Goal: Information Seeking & Learning: Learn about a topic

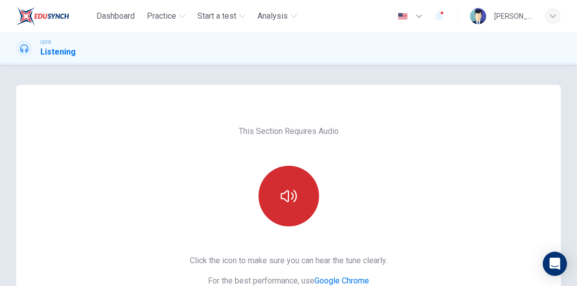
click at [292, 189] on icon "button" at bounding box center [289, 196] width 16 height 16
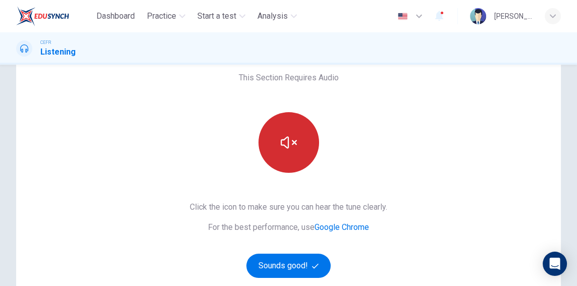
scroll to position [65, 0]
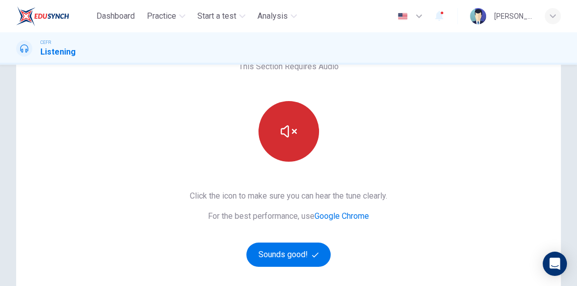
click at [269, 143] on button "button" at bounding box center [288, 131] width 61 height 61
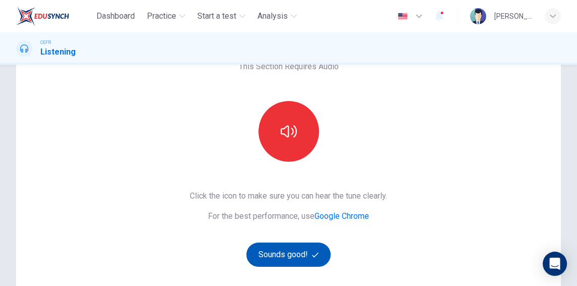
click at [315, 256] on icon "button" at bounding box center [315, 254] width 7 height 7
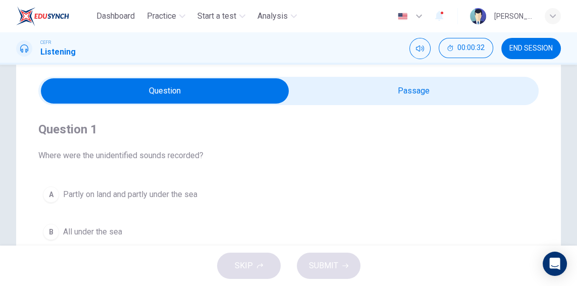
scroll to position [0, 0]
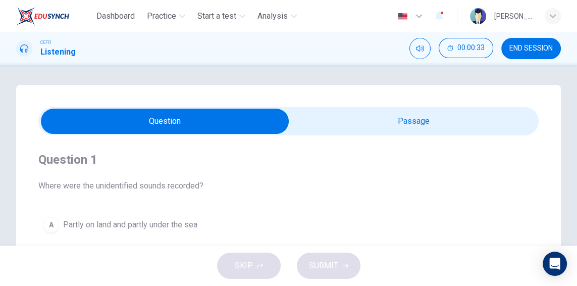
click at [410, 123] on input "checkbox" at bounding box center [165, 121] width 750 height 25
checkbox input "true"
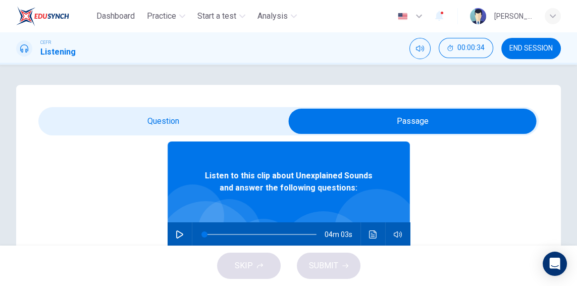
scroll to position [57, 0]
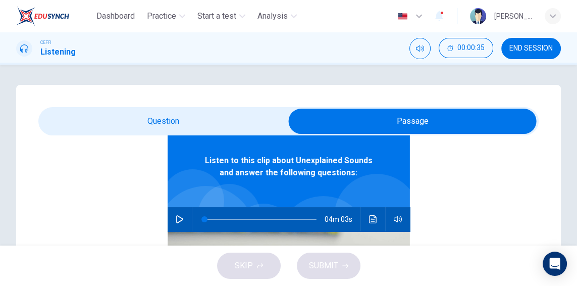
click at [185, 217] on button "button" at bounding box center [180, 219] width 16 height 24
type input "95"
click at [113, 130] on input "checkbox" at bounding box center [412, 121] width 750 height 25
checkbox input "false"
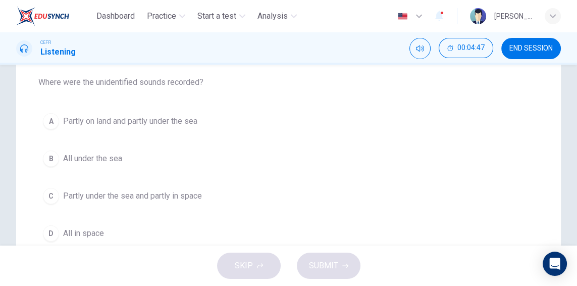
scroll to position [109, 0]
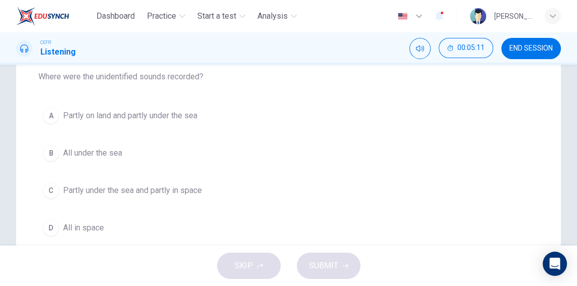
click at [68, 154] on span "All under the sea" at bounding box center [92, 153] width 59 height 12
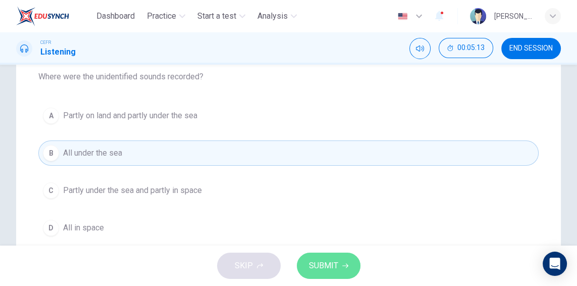
click at [338, 262] on button "SUBMIT" at bounding box center [329, 265] width 64 height 26
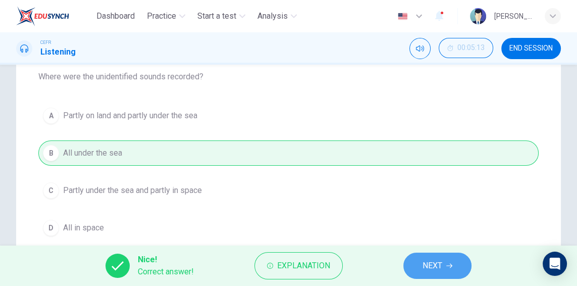
click at [412, 267] on button "NEXT" at bounding box center [437, 265] width 68 height 26
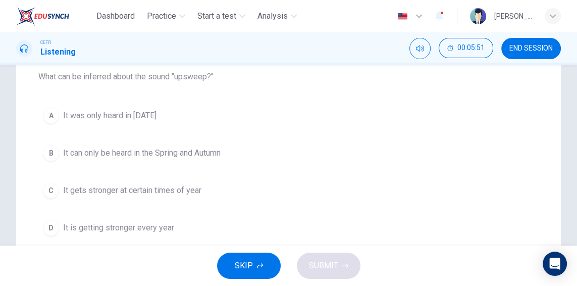
click at [58, 192] on div "C" at bounding box center [51, 190] width 16 height 16
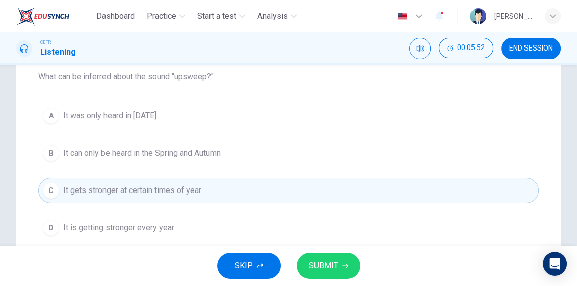
click at [355, 258] on button "SUBMIT" at bounding box center [329, 265] width 64 height 26
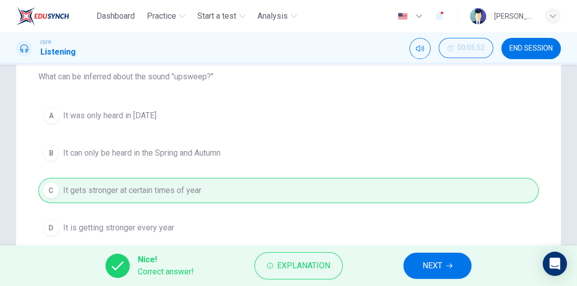
click at [417, 265] on button "NEXT" at bounding box center [437, 265] width 68 height 26
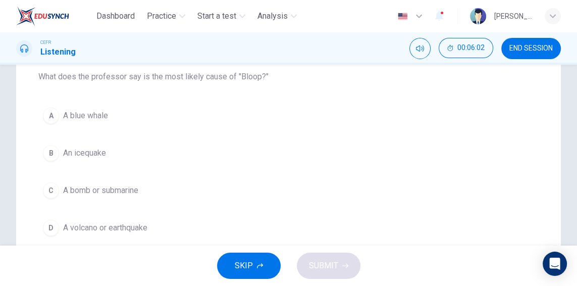
drag, startPoint x: 55, startPoint y: 124, endPoint x: 57, endPoint y: 129, distance: 5.6
click at [57, 129] on div "A A blue whale B An icequake C A bomb or submarine D A volcano or earthquake" at bounding box center [288, 171] width 500 height 137
click at [46, 113] on div "A" at bounding box center [51, 115] width 16 height 16
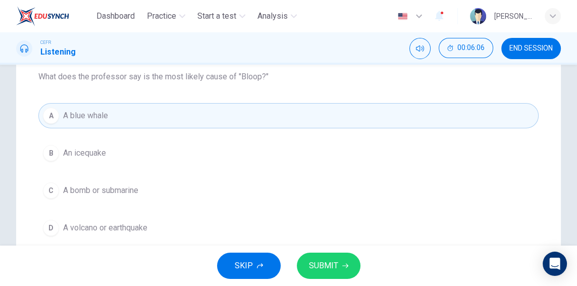
click at [312, 268] on span "SUBMIT" at bounding box center [323, 265] width 29 height 14
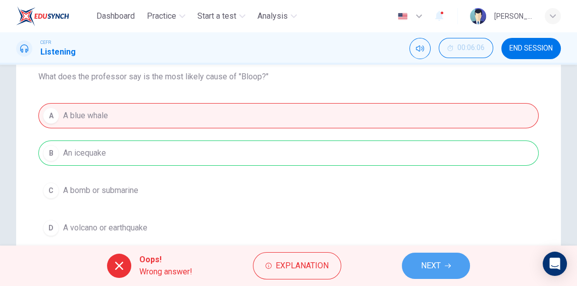
click at [403, 270] on button "NEXT" at bounding box center [436, 265] width 68 height 26
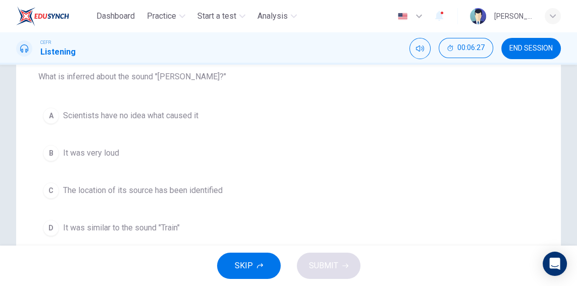
click at [146, 229] on span "It was similar to the sound "Train"" at bounding box center [121, 228] width 117 height 12
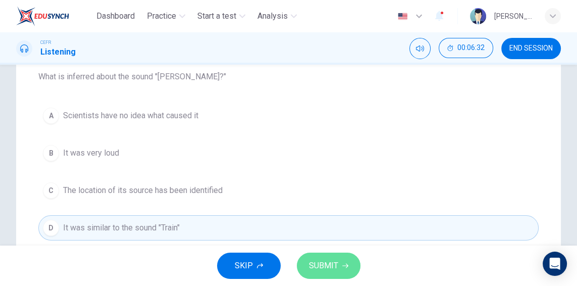
click at [322, 262] on span "SUBMIT" at bounding box center [323, 265] width 29 height 14
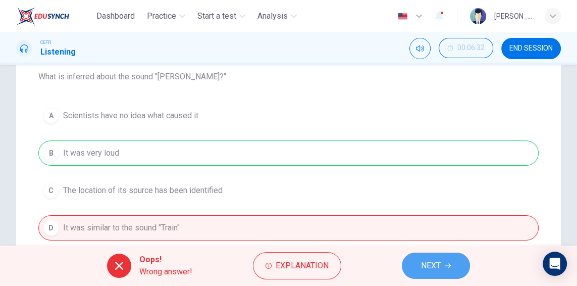
click at [429, 269] on span "NEXT" at bounding box center [431, 265] width 20 height 14
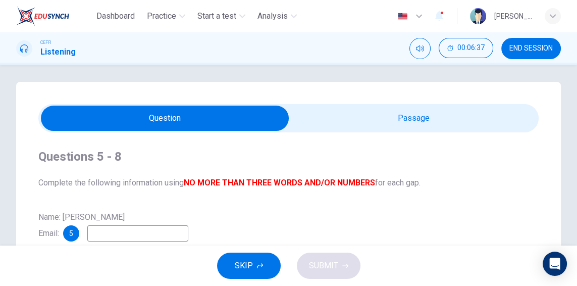
scroll to position [0, 0]
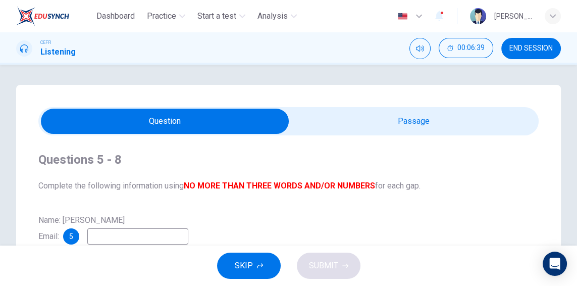
click at [530, 52] on span "END SESSION" at bounding box center [530, 48] width 43 height 8
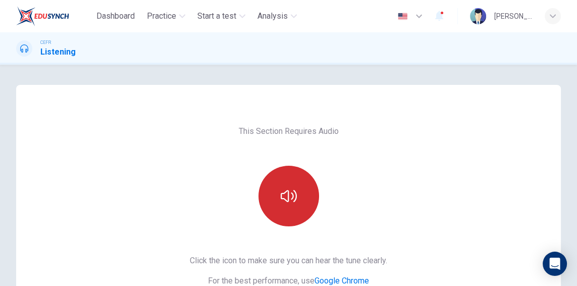
click at [279, 188] on button "button" at bounding box center [288, 196] width 61 height 61
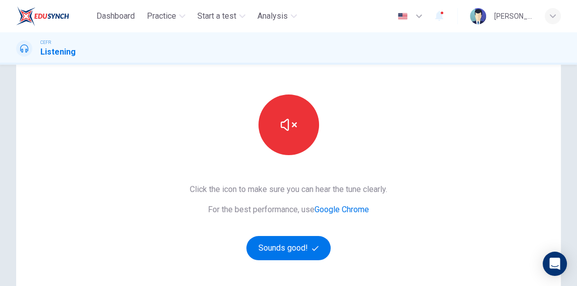
scroll to position [129, 0]
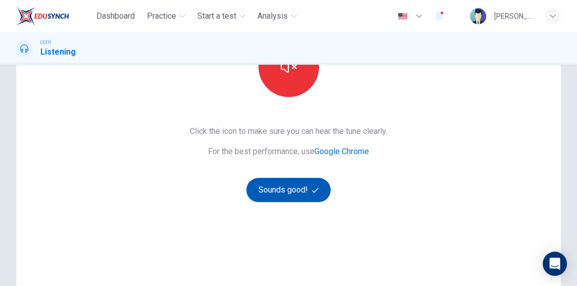
click at [278, 200] on button "Sounds good!" at bounding box center [288, 190] width 85 height 24
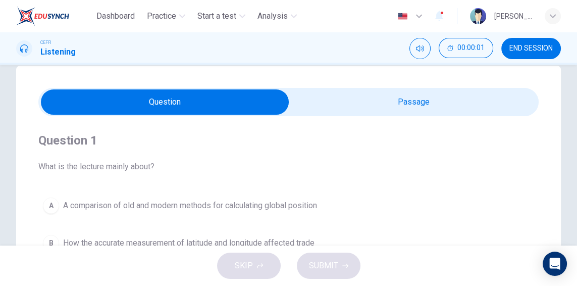
scroll to position [0, 0]
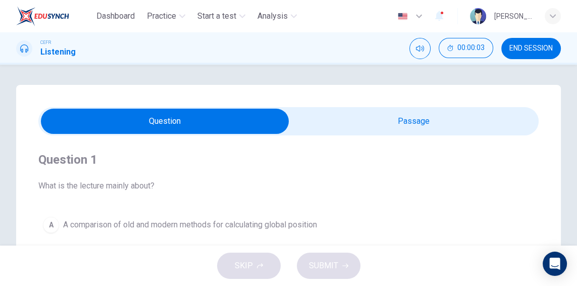
click at [373, 125] on input "checkbox" at bounding box center [165, 121] width 750 height 25
checkbox input "true"
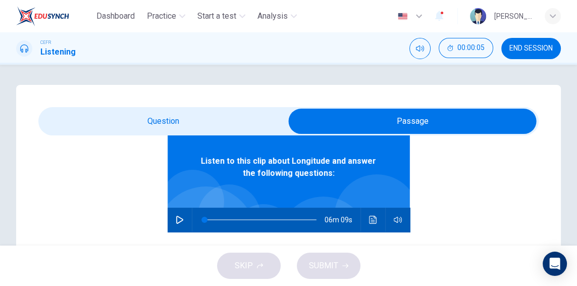
scroll to position [57, 0]
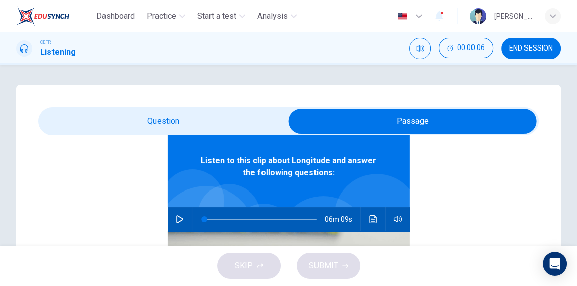
click at [182, 220] on icon "button" at bounding box center [180, 219] width 8 height 8
click at [207, 221] on span at bounding box center [207, 219] width 6 height 6
type input "0"
click at [91, 112] on input "checkbox" at bounding box center [412, 121] width 750 height 25
checkbox input "false"
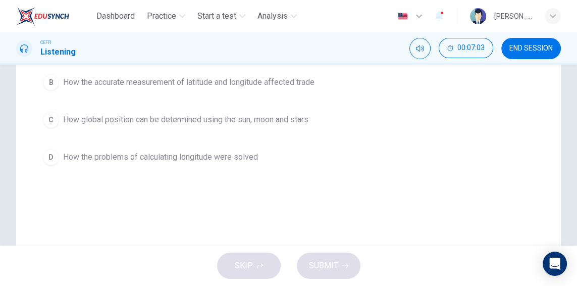
scroll to position [169, 0]
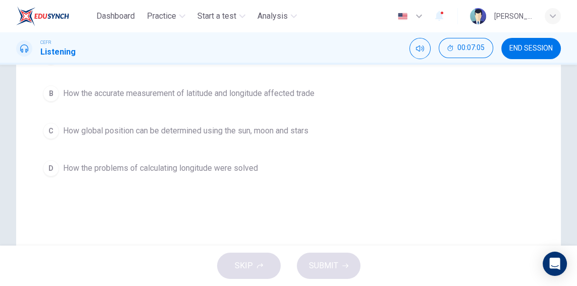
click at [57, 172] on button "D How the problems of calculating longitude were solved" at bounding box center [288, 167] width 500 height 25
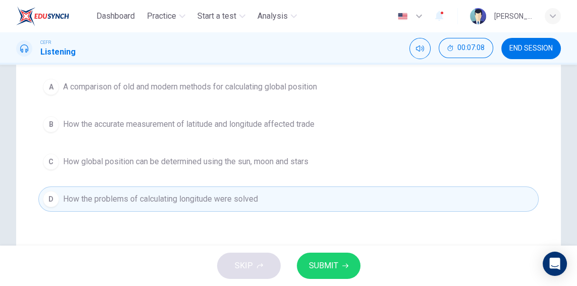
scroll to position [136, 0]
click at [336, 266] on span "SUBMIT" at bounding box center [323, 265] width 29 height 14
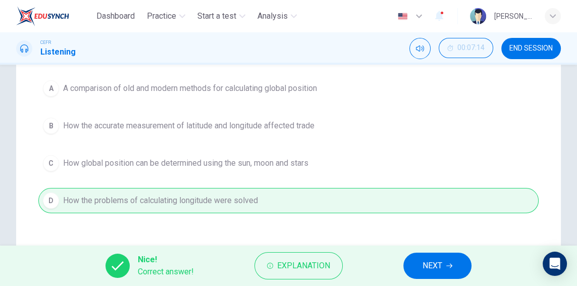
click at [419, 267] on button "NEXT" at bounding box center [437, 265] width 68 height 26
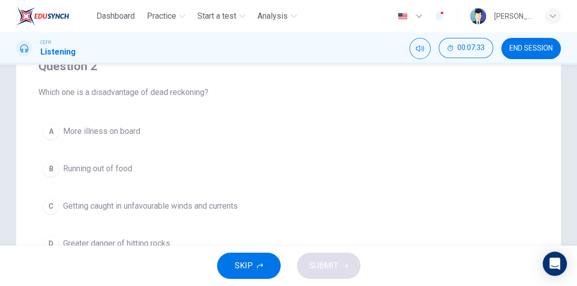
scroll to position [104, 0]
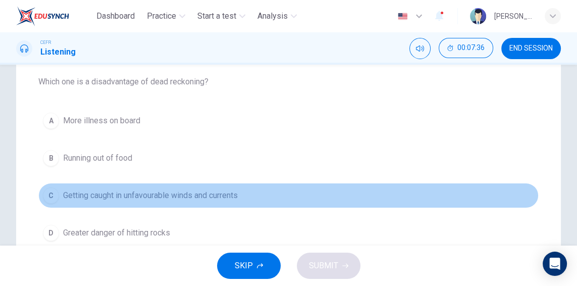
click at [53, 187] on div "C" at bounding box center [51, 195] width 16 height 16
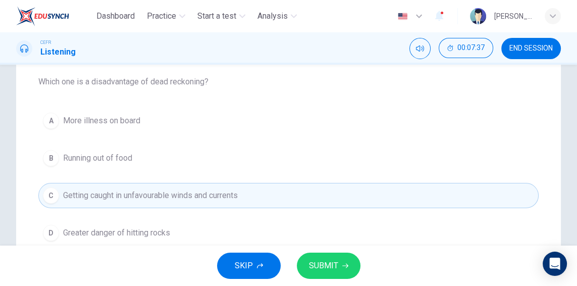
click at [302, 275] on button "SUBMIT" at bounding box center [329, 265] width 64 height 26
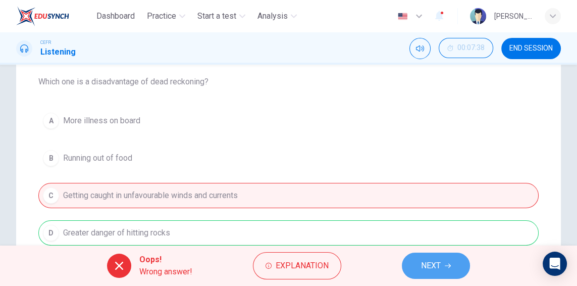
click at [424, 272] on span "NEXT" at bounding box center [431, 265] width 20 height 14
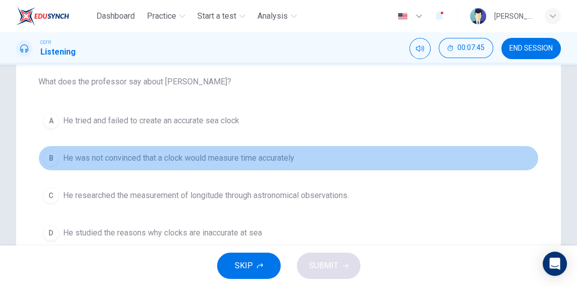
click at [145, 156] on span "He was not convinced that a clock would measure time accurately" at bounding box center [178, 158] width 231 height 12
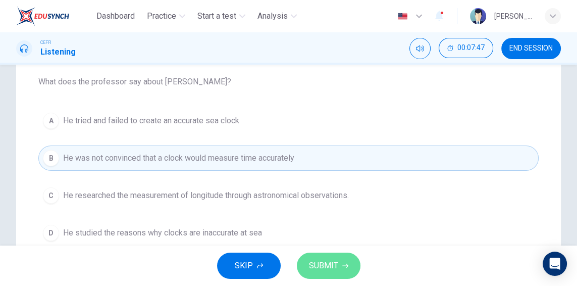
click at [323, 263] on span "SUBMIT" at bounding box center [323, 265] width 29 height 14
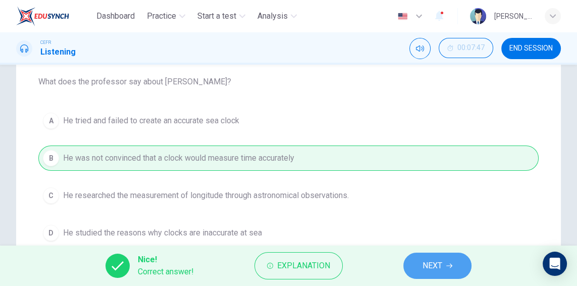
click at [421, 267] on button "NEXT" at bounding box center [437, 265] width 68 height 26
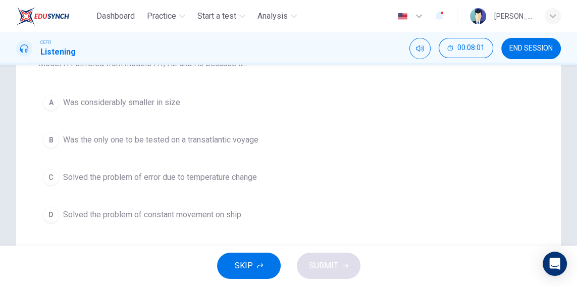
scroll to position [136, 0]
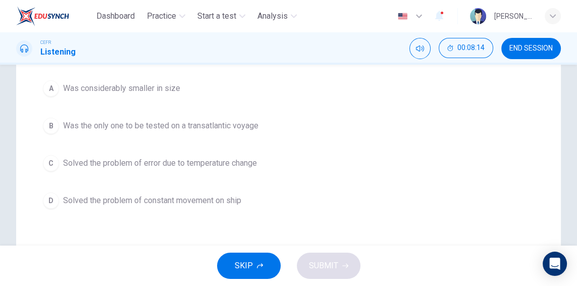
click at [53, 90] on div "A" at bounding box center [51, 88] width 16 height 16
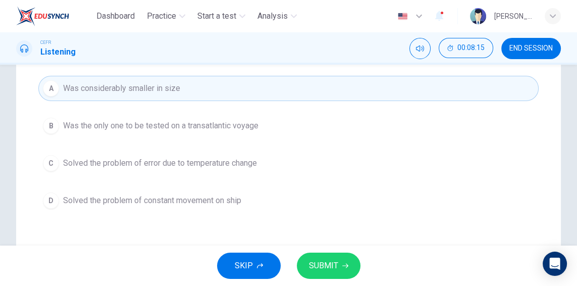
click at [329, 264] on span "SUBMIT" at bounding box center [323, 265] width 29 height 14
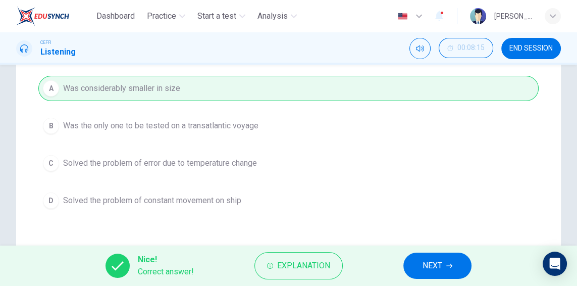
click at [434, 268] on span "NEXT" at bounding box center [432, 265] width 20 height 14
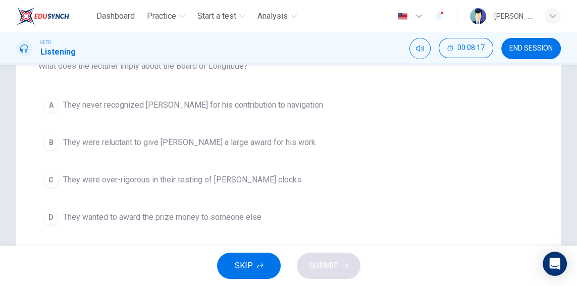
scroll to position [104, 0]
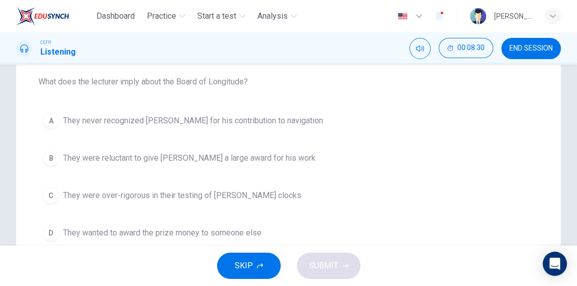
click at [63, 156] on span "They were reluctant to give Harrison a large award for his work" at bounding box center [189, 158] width 252 height 12
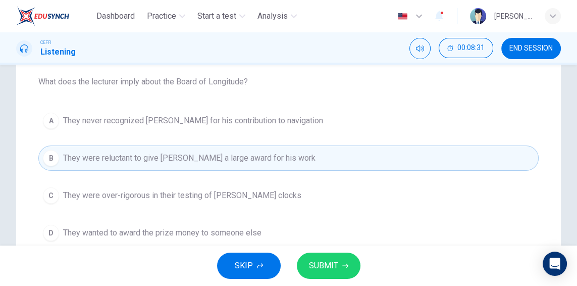
click at [326, 265] on span "SUBMIT" at bounding box center [323, 265] width 29 height 14
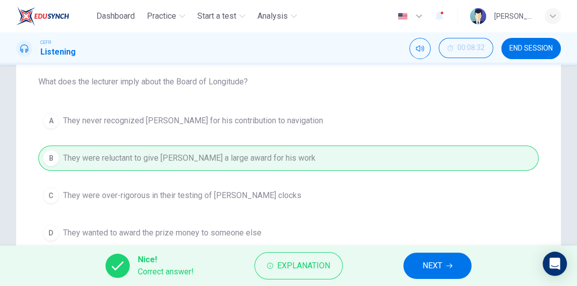
click at [452, 269] on button "NEXT" at bounding box center [437, 265] width 68 height 26
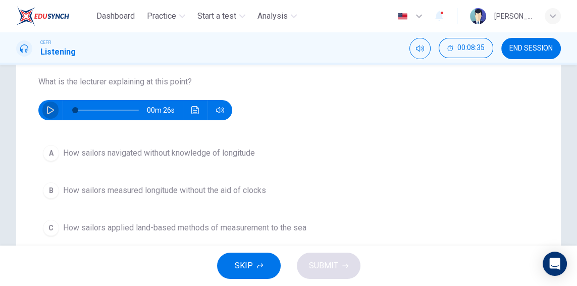
click at [48, 108] on icon "button" at bounding box center [50, 110] width 8 height 8
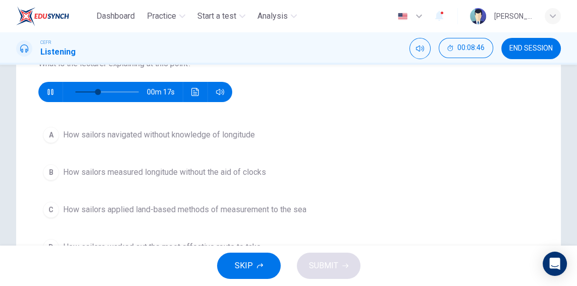
scroll to position [136, 0]
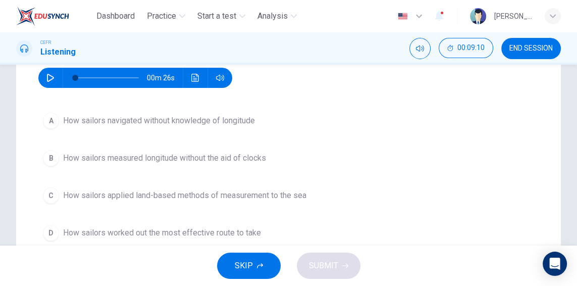
click at [47, 81] on icon "button" at bounding box center [50, 78] width 8 height 8
type input "0"
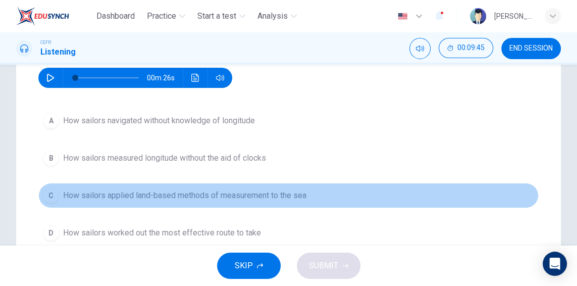
click at [88, 189] on span "How sailors applied land-based methods of measurement to the sea" at bounding box center [184, 195] width 243 height 12
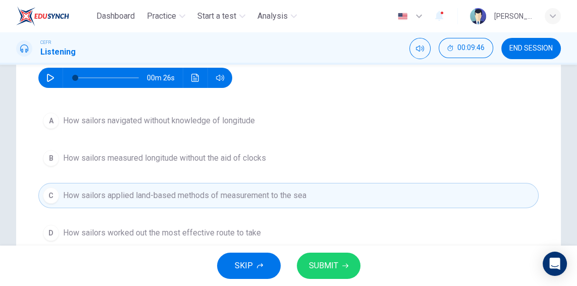
click at [319, 268] on span "SUBMIT" at bounding box center [323, 265] width 29 height 14
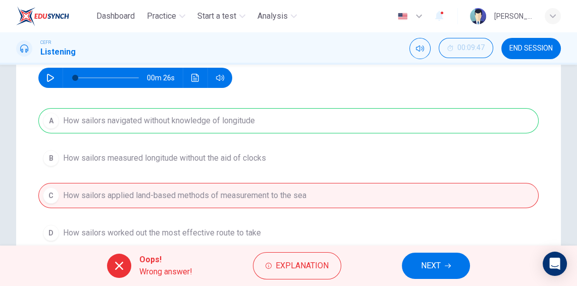
click at [455, 262] on button "NEXT" at bounding box center [436, 265] width 68 height 26
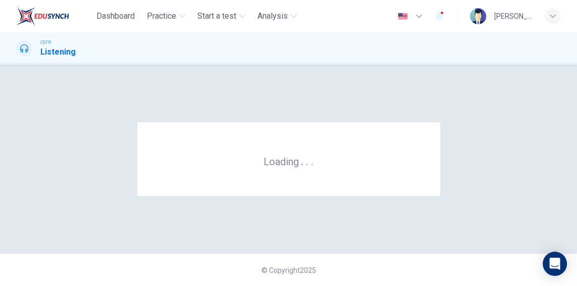
scroll to position [0, 0]
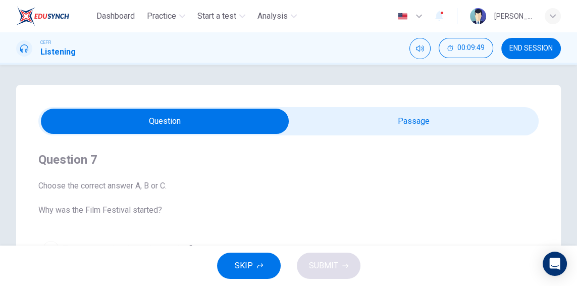
click at [524, 50] on span "END SESSION" at bounding box center [530, 48] width 43 height 8
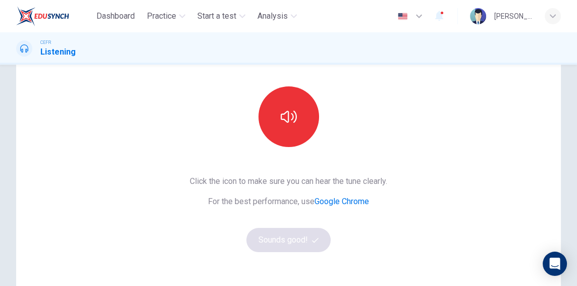
scroll to position [97, 0]
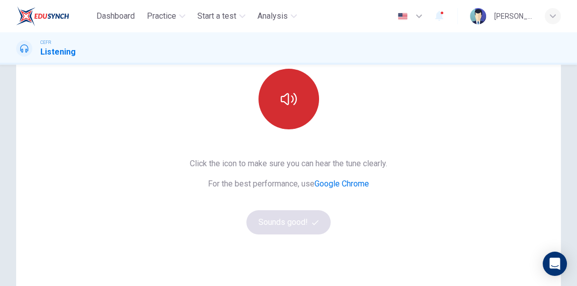
click at [311, 98] on button "button" at bounding box center [288, 99] width 61 height 61
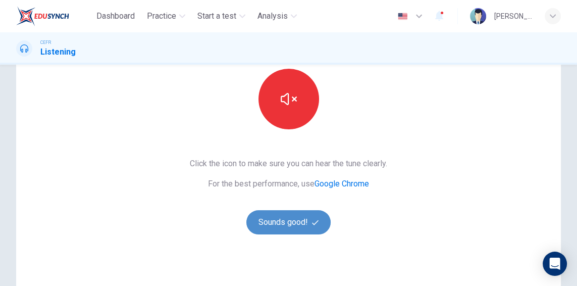
click at [292, 231] on button "Sounds good!" at bounding box center [288, 222] width 85 height 24
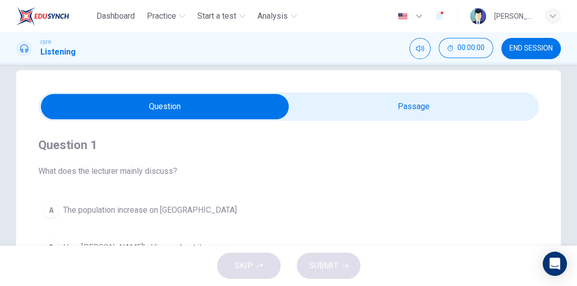
scroll to position [0, 0]
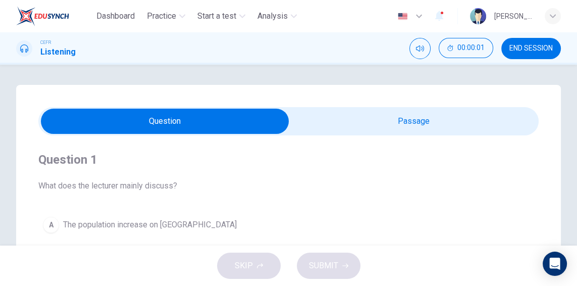
click at [346, 121] on input "checkbox" at bounding box center [165, 121] width 750 height 25
checkbox input "true"
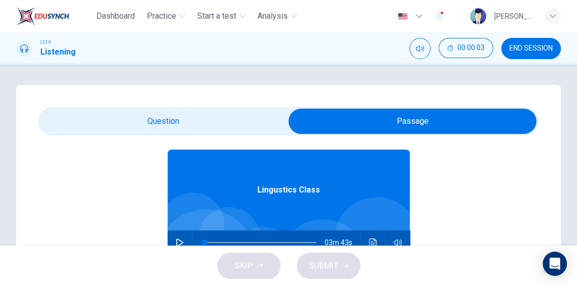
scroll to position [57, 0]
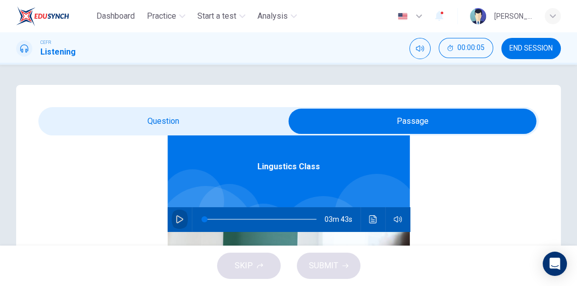
click at [176, 221] on icon "button" at bounding box center [180, 219] width 8 height 8
type input "0"
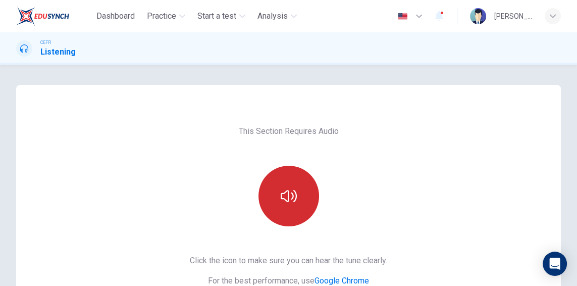
click at [282, 192] on icon "button" at bounding box center [289, 196] width 16 height 16
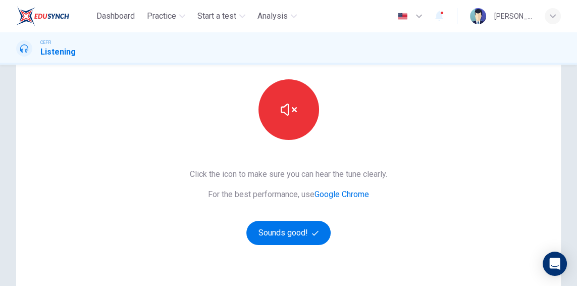
scroll to position [97, 0]
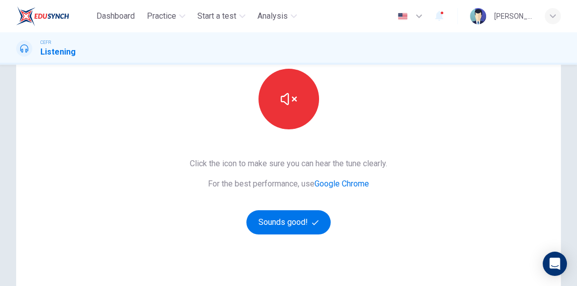
click at [303, 236] on div "This Section Requires Audio Click the icon to make sure you can hear the tune c…" at bounding box center [288, 163] width 213 height 351
click at [301, 231] on button "Sounds good!" at bounding box center [288, 222] width 85 height 24
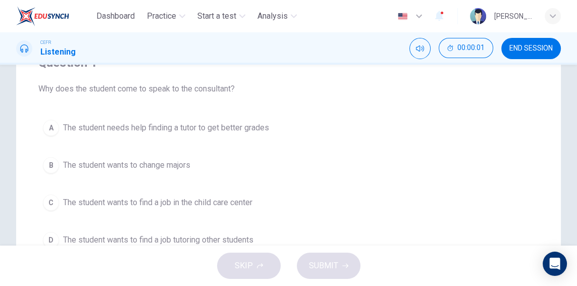
scroll to position [32, 0]
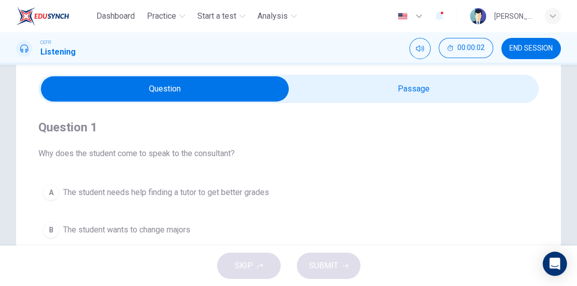
click at [332, 99] on input "checkbox" at bounding box center [165, 88] width 750 height 25
checkbox input "true"
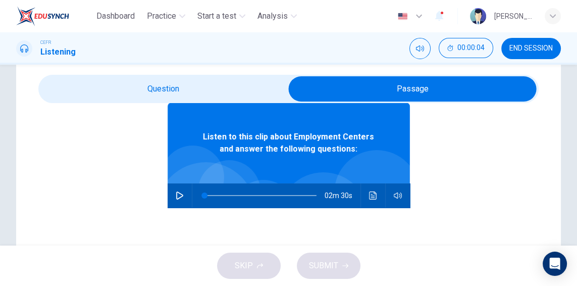
scroll to position [57, 0]
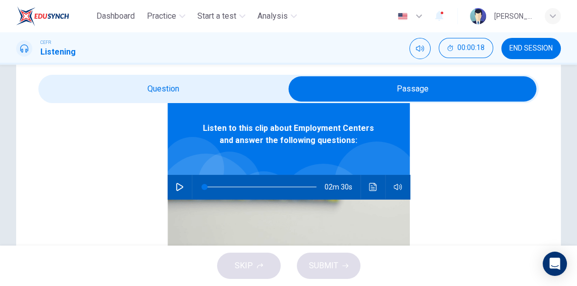
click at [188, 190] on div "02m 30s" at bounding box center [289, 187] width 242 height 24
click at [186, 188] on button "button" at bounding box center [180, 187] width 16 height 24
drag, startPoint x: 178, startPoint y: 180, endPoint x: 184, endPoint y: 180, distance: 6.1
click at [180, 180] on button "button" at bounding box center [180, 187] width 16 height 24
type input "95"
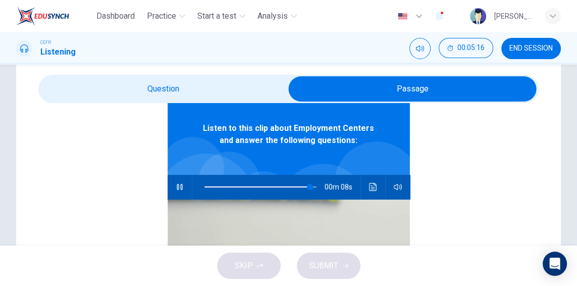
click at [128, 88] on input "checkbox" at bounding box center [412, 88] width 750 height 25
checkbox input "false"
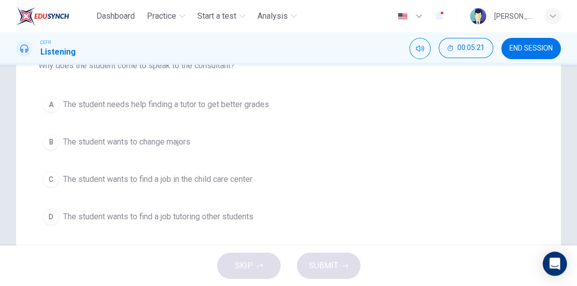
scroll to position [129, 0]
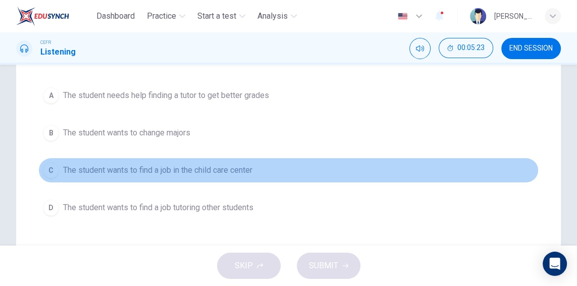
click at [154, 169] on span "The student wants to find a job in the child care center" at bounding box center [157, 170] width 189 height 12
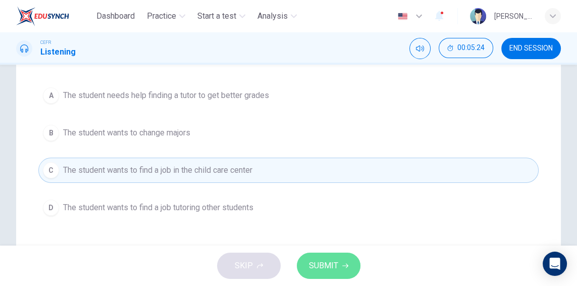
click at [312, 272] on span "SUBMIT" at bounding box center [323, 265] width 29 height 14
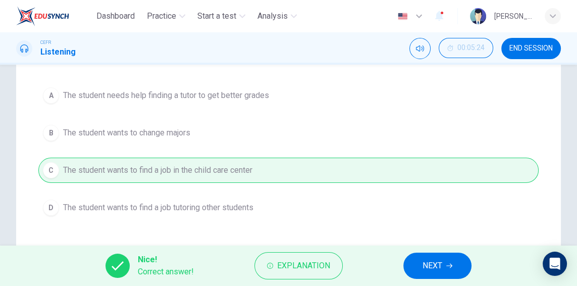
click at [415, 264] on button "NEXT" at bounding box center [437, 265] width 68 height 26
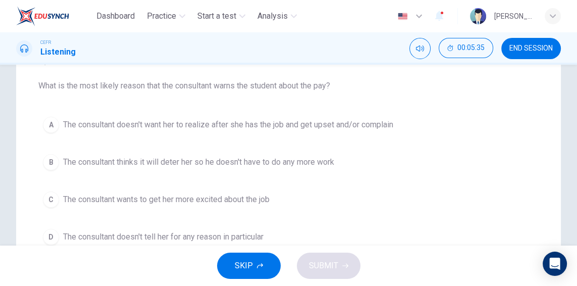
scroll to position [120, 0]
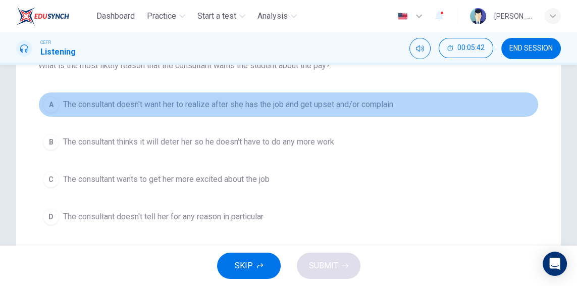
click at [127, 110] on button "A The consultant doesn't want her to realize after she has the job and get upse…" at bounding box center [288, 104] width 500 height 25
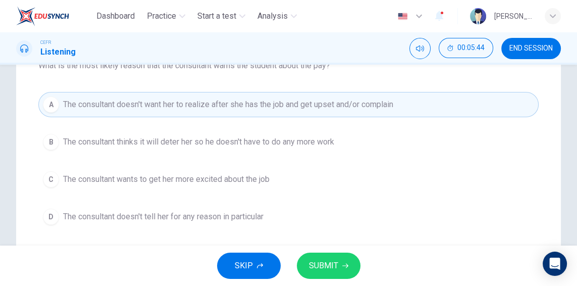
click at [335, 266] on span "SUBMIT" at bounding box center [323, 265] width 29 height 14
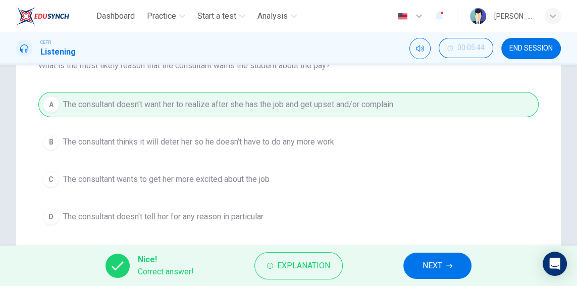
click at [430, 258] on span "NEXT" at bounding box center [432, 265] width 20 height 14
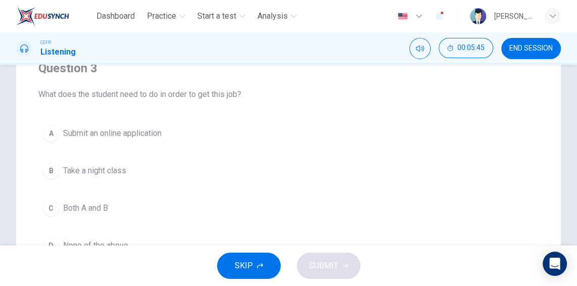
scroll to position [88, 0]
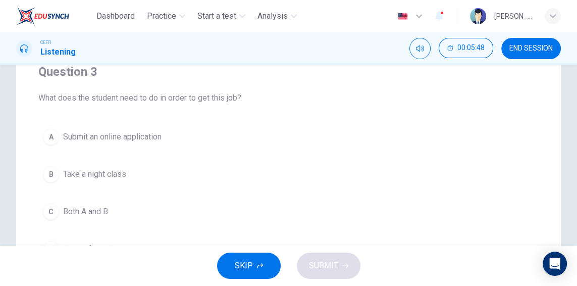
click at [50, 184] on button "B Take a night class" at bounding box center [288, 173] width 500 height 25
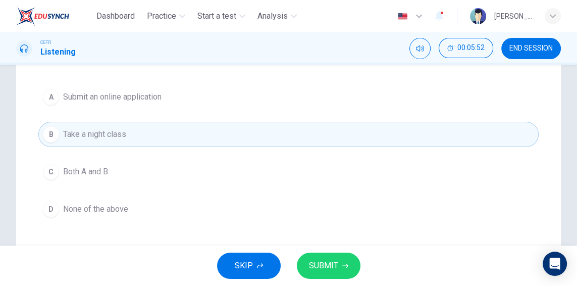
scroll to position [120, 0]
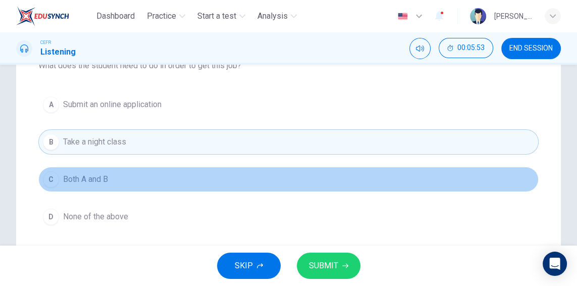
click at [105, 176] on span "Both A and B" at bounding box center [85, 179] width 45 height 12
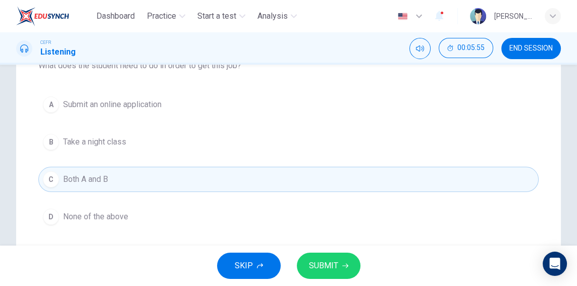
click at [326, 269] on span "SUBMIT" at bounding box center [323, 265] width 29 height 14
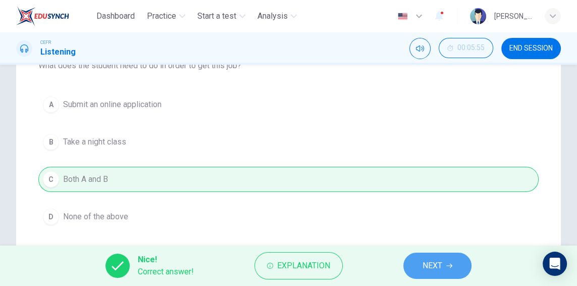
click at [447, 258] on button "NEXT" at bounding box center [437, 265] width 68 height 26
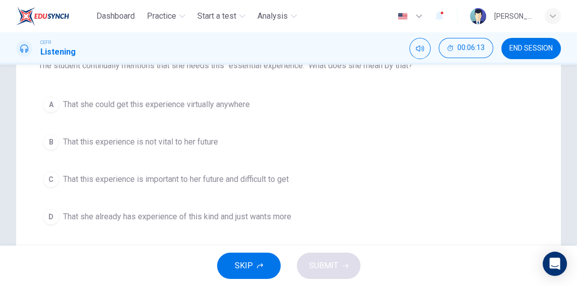
click at [157, 177] on span "That this experience is important to her future and difficult to get" at bounding box center [176, 179] width 226 height 12
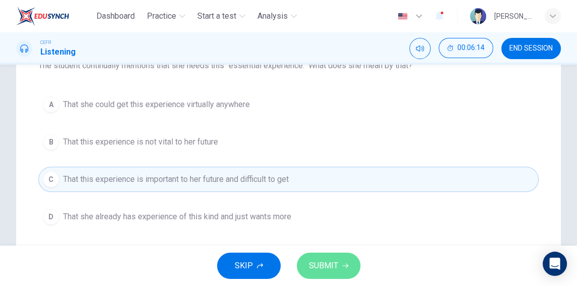
click at [334, 260] on span "SUBMIT" at bounding box center [323, 265] width 29 height 14
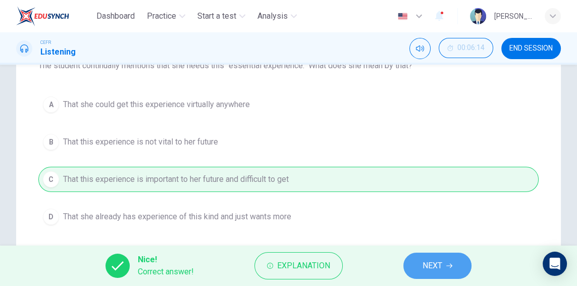
click at [422, 253] on button "NEXT" at bounding box center [437, 265] width 68 height 26
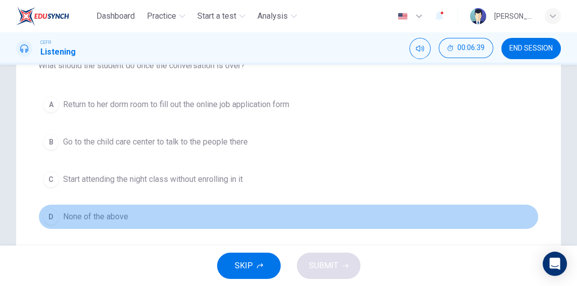
click at [81, 213] on span "None of the above" at bounding box center [95, 216] width 65 height 12
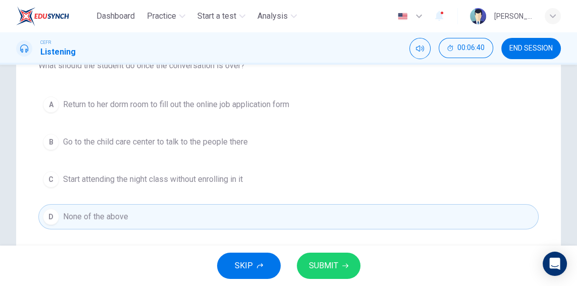
click at [318, 262] on span "SUBMIT" at bounding box center [323, 265] width 29 height 14
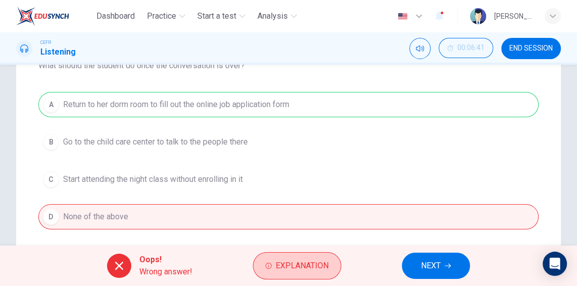
click at [305, 272] on span "Explanation" at bounding box center [302, 265] width 53 height 14
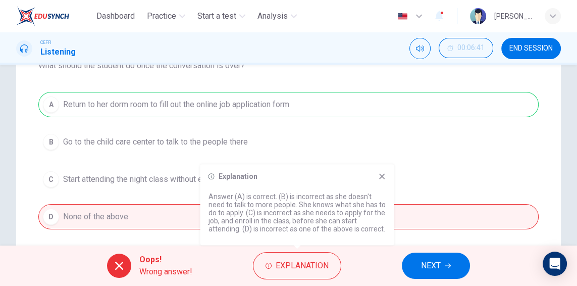
click at [422, 267] on span "NEXT" at bounding box center [431, 265] width 20 height 14
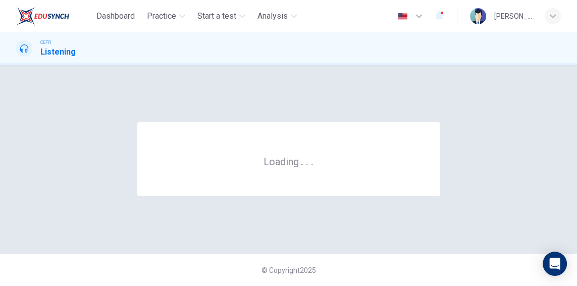
scroll to position [0, 0]
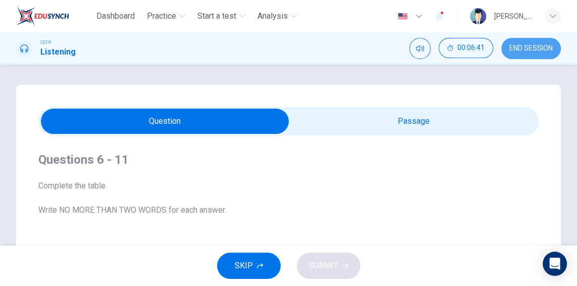
click at [515, 50] on span "END SESSION" at bounding box center [530, 48] width 43 height 8
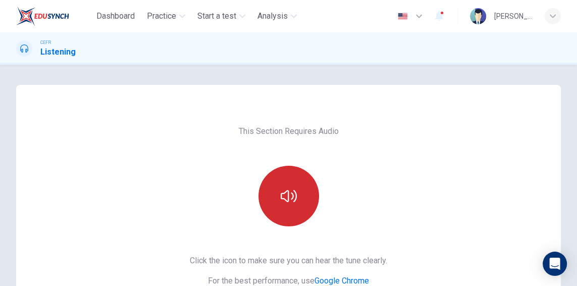
click at [306, 213] on button "button" at bounding box center [288, 196] width 61 height 61
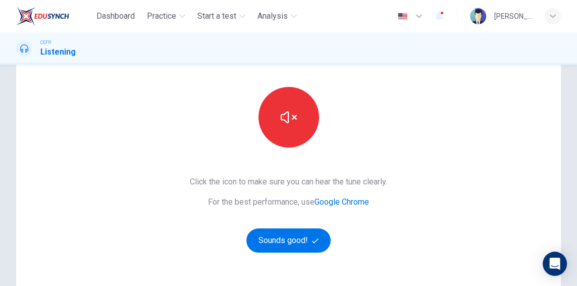
scroll to position [97, 0]
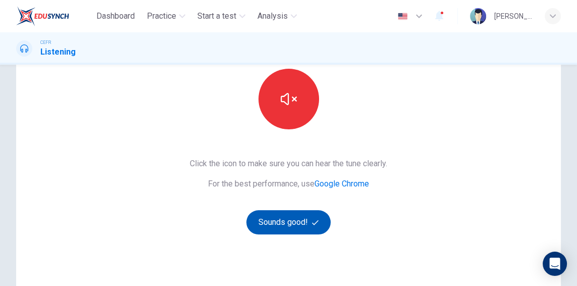
click at [293, 232] on button "Sounds good!" at bounding box center [288, 222] width 85 height 24
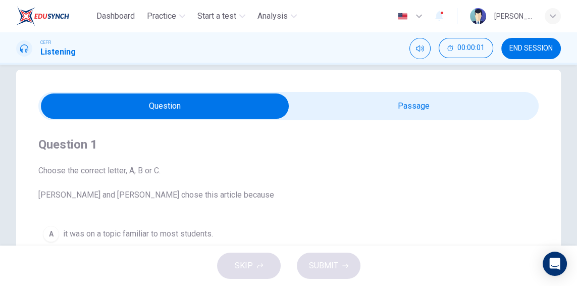
scroll to position [0, 0]
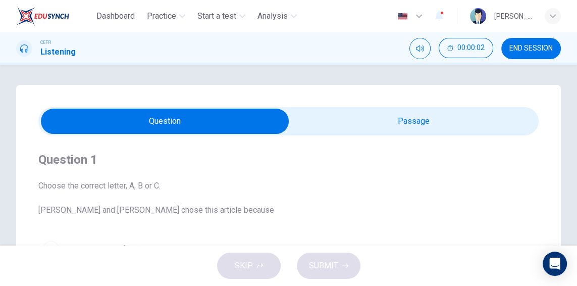
click at [440, 129] on input "checkbox" at bounding box center [165, 121] width 750 height 25
checkbox input "true"
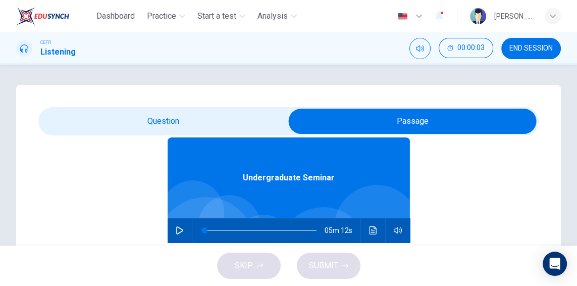
scroll to position [57, 0]
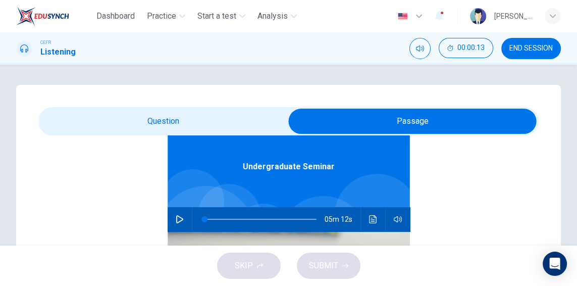
click at [181, 215] on icon "button" at bounding box center [180, 219] width 8 height 8
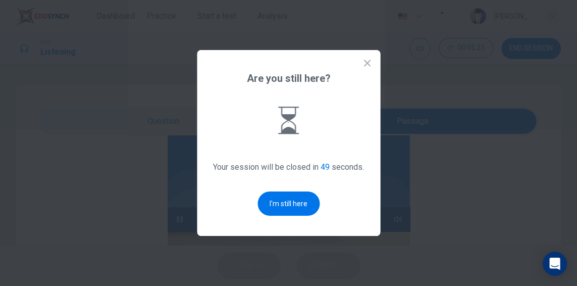
type input "0"
click at [299, 215] on button "I'm still here" at bounding box center [288, 203] width 62 height 24
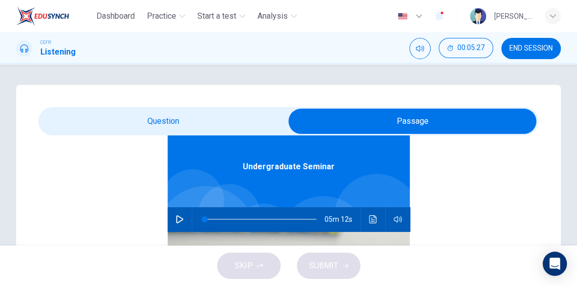
click at [112, 123] on input "checkbox" at bounding box center [412, 121] width 750 height 25
checkbox input "false"
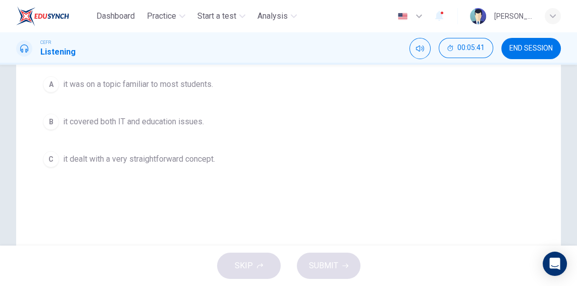
scroll to position [148, 0]
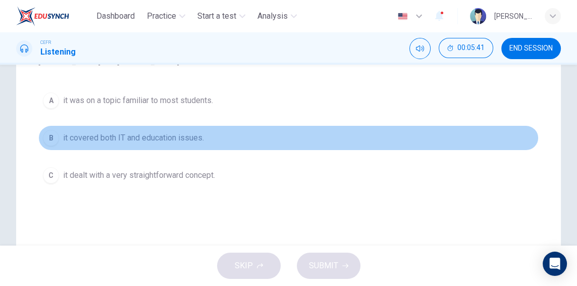
click at [159, 139] on span "it covered both IT and education issues." at bounding box center [133, 138] width 141 height 12
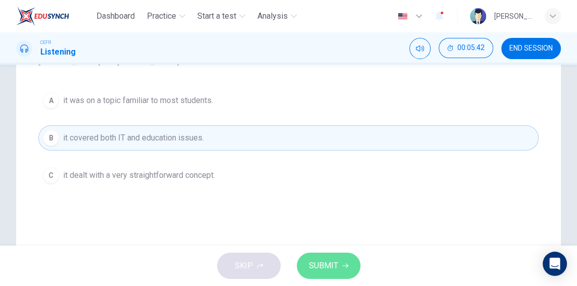
click at [305, 265] on button "SUBMIT" at bounding box center [329, 265] width 64 height 26
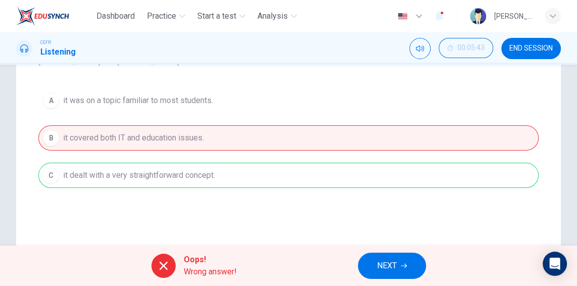
click at [389, 262] on span "NEXT" at bounding box center [387, 265] width 20 height 14
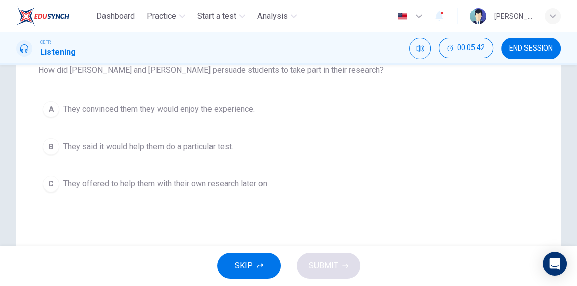
scroll to position [116, 0]
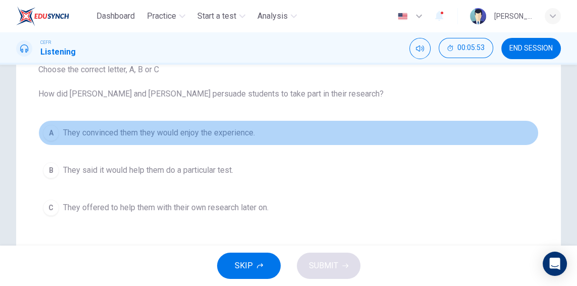
click at [170, 138] on button "A They convinced them they would enjoy the experience." at bounding box center [288, 132] width 500 height 25
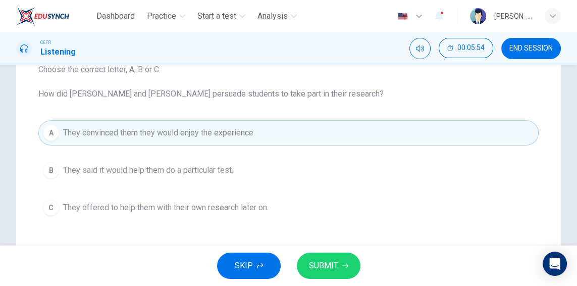
click at [317, 271] on span "SUBMIT" at bounding box center [323, 265] width 29 height 14
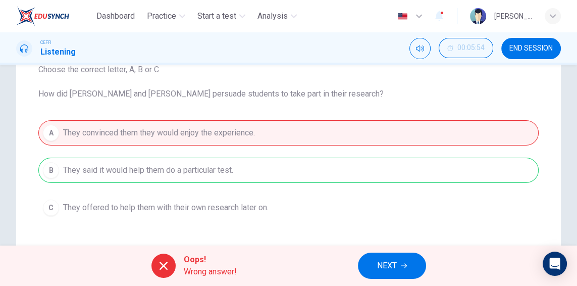
click at [381, 263] on span "NEXT" at bounding box center [387, 265] width 20 height 14
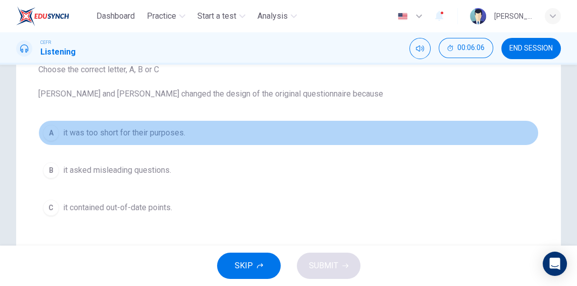
drag, startPoint x: 112, startPoint y: 139, endPoint x: 151, endPoint y: 149, distance: 41.0
click at [113, 139] on button "A it was too short for their purposes." at bounding box center [288, 132] width 500 height 25
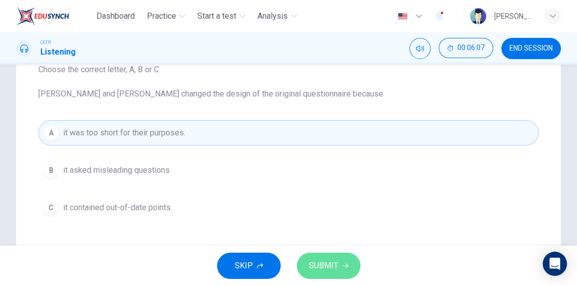
click at [312, 256] on button "SUBMIT" at bounding box center [329, 265] width 64 height 26
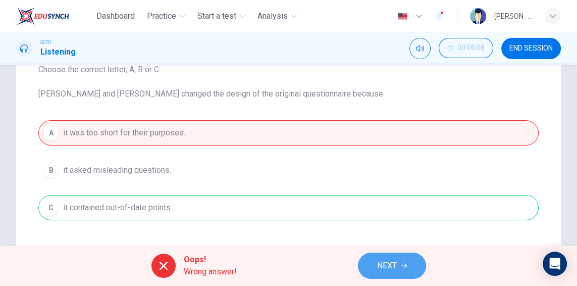
click at [373, 264] on button "NEXT" at bounding box center [392, 265] width 68 height 26
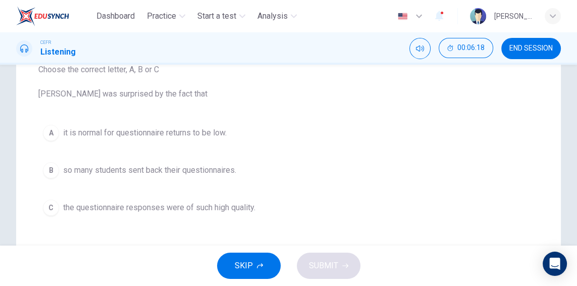
click at [139, 135] on span "it is normal for questionnaire returns to be low." at bounding box center [145, 133] width 164 height 12
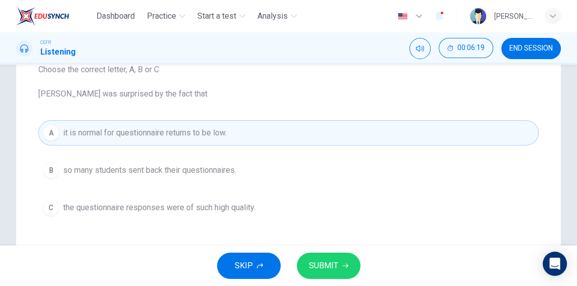
click at [345, 276] on button "SUBMIT" at bounding box center [329, 265] width 64 height 26
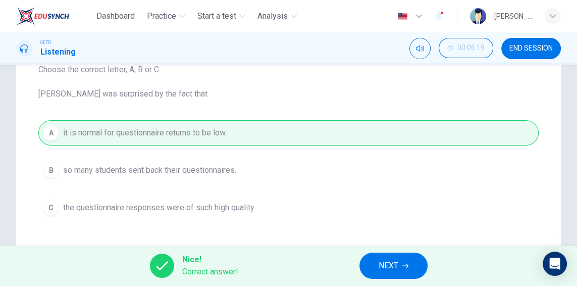
click at [368, 264] on button "NEXT" at bounding box center [393, 265] width 68 height 26
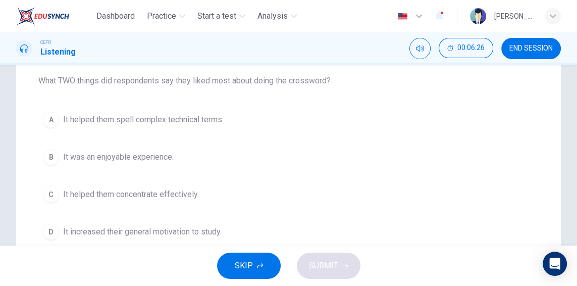
scroll to position [148, 0]
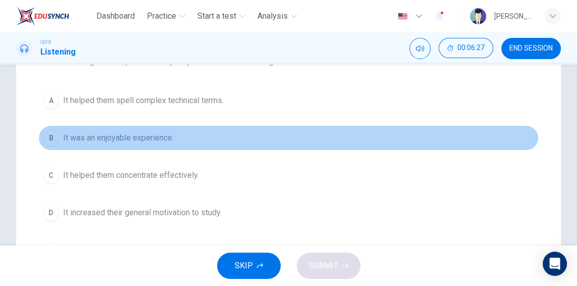
click at [152, 140] on span "It was an enjoyable experience." at bounding box center [118, 138] width 111 height 12
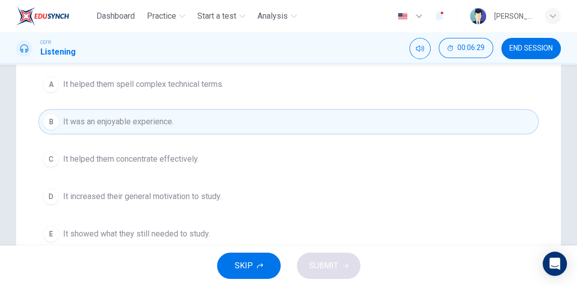
scroll to position [181, 0]
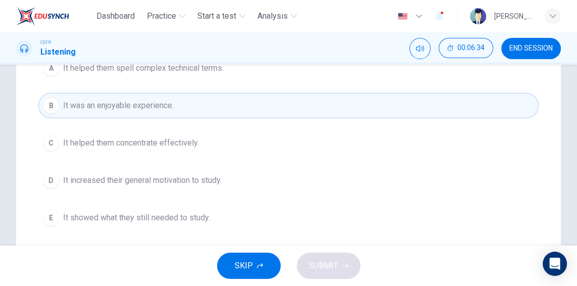
click at [155, 140] on span "It helped them concentrate effectively." at bounding box center [131, 143] width 136 height 12
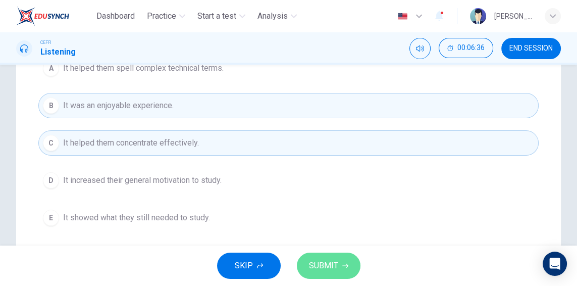
click at [313, 274] on button "SUBMIT" at bounding box center [329, 265] width 64 height 26
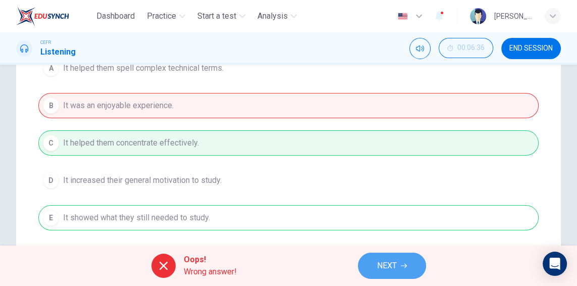
click at [383, 258] on span "NEXT" at bounding box center [387, 265] width 20 height 14
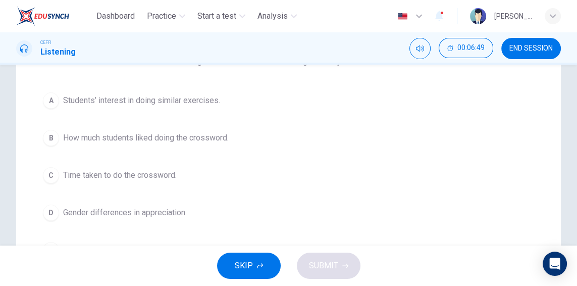
scroll to position [84, 0]
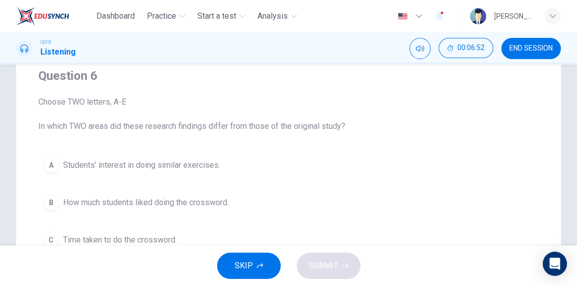
click at [191, 199] on span "How much students liked doing the crossword." at bounding box center [146, 202] width 166 height 12
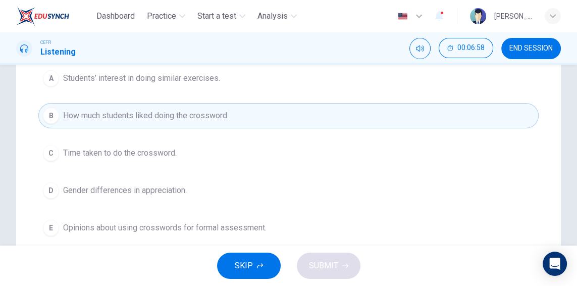
scroll to position [181, 0]
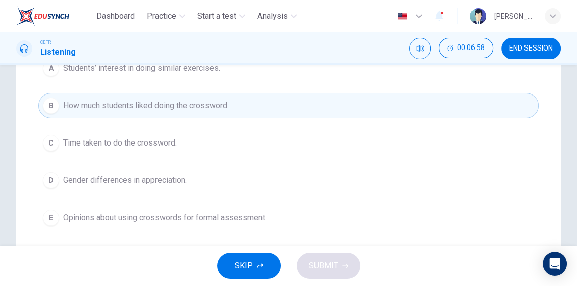
click at [90, 175] on span "Gender differences in appreciation." at bounding box center [125, 180] width 124 height 12
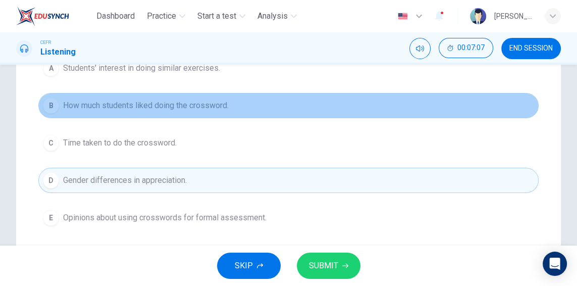
click at [244, 106] on button "B How much students liked doing the crossword." at bounding box center [288, 105] width 500 height 25
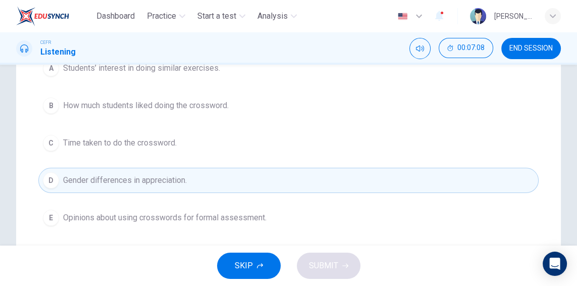
click at [211, 218] on span "Opinions about using crosswords for formal assessment." at bounding box center [164, 217] width 203 height 12
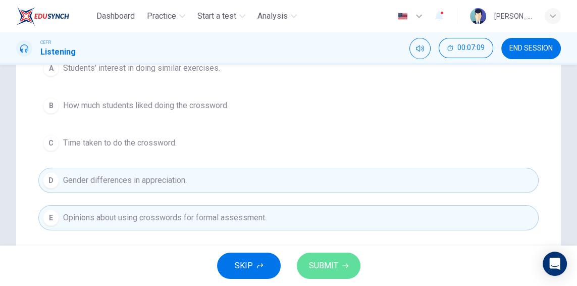
click at [356, 262] on button "SUBMIT" at bounding box center [329, 265] width 64 height 26
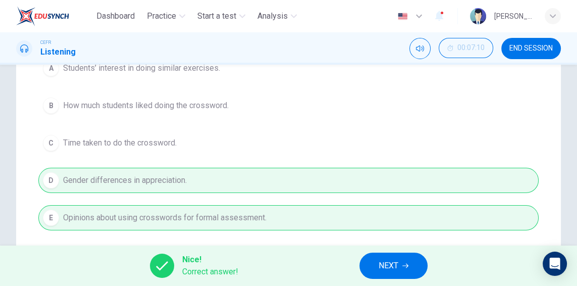
click at [376, 270] on button "NEXT" at bounding box center [393, 265] width 68 height 26
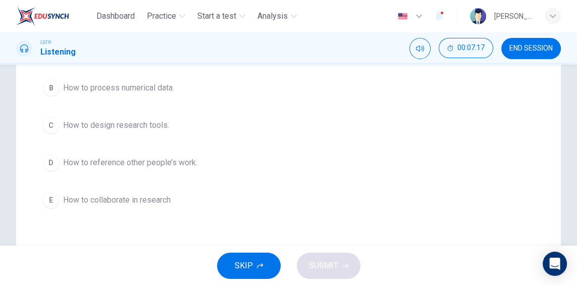
scroll to position [204, 0]
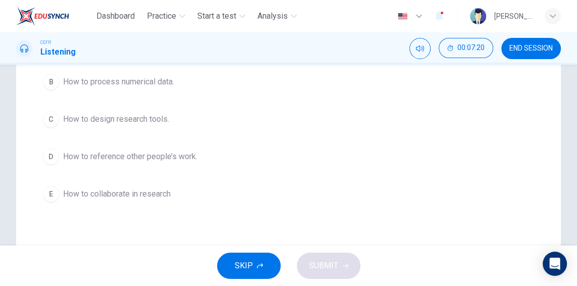
click at [152, 123] on span "How to design research tools." at bounding box center [116, 119] width 106 height 12
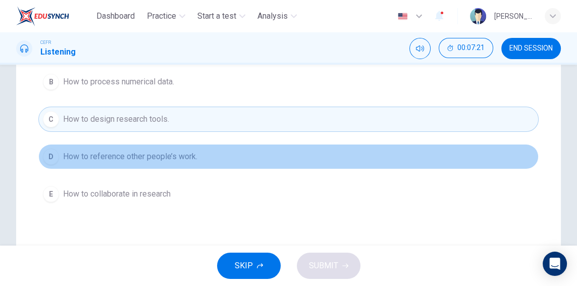
click at [158, 158] on span "How to reference other people’s work." at bounding box center [130, 156] width 134 height 12
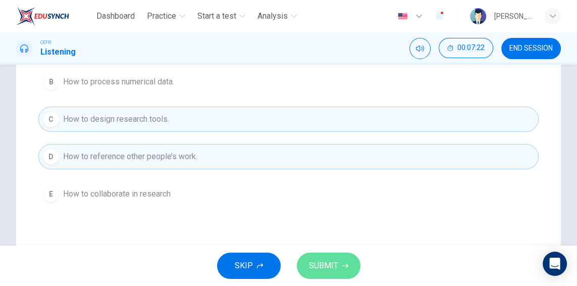
click at [323, 258] on span "SUBMIT" at bounding box center [323, 265] width 29 height 14
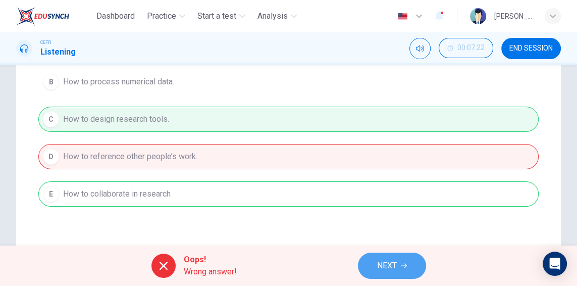
click at [400, 261] on button "NEXT" at bounding box center [392, 265] width 68 height 26
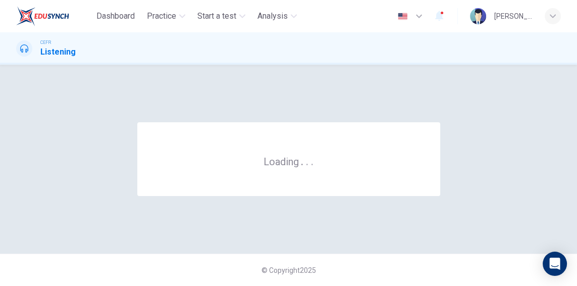
scroll to position [0, 0]
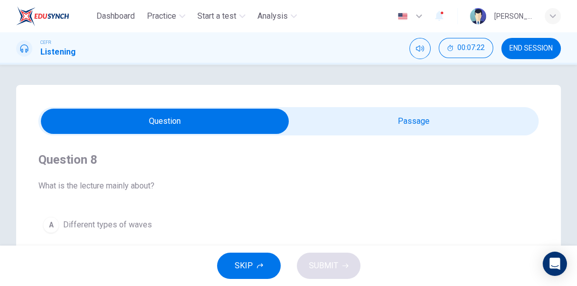
click at [510, 50] on span "END SESSION" at bounding box center [530, 48] width 43 height 8
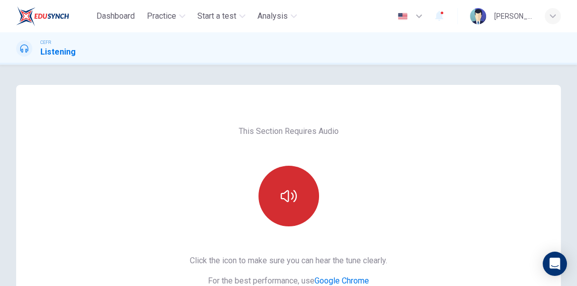
drag, startPoint x: 286, startPoint y: 223, endPoint x: 283, endPoint y: 217, distance: 6.8
click at [285, 221] on button "button" at bounding box center [288, 196] width 61 height 61
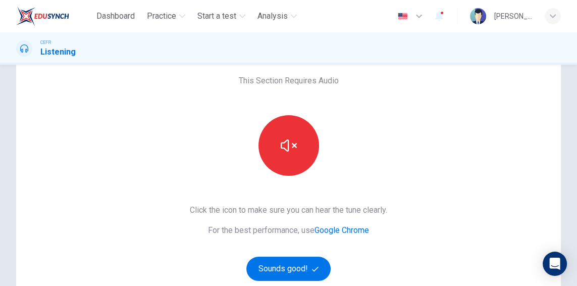
scroll to position [202, 0]
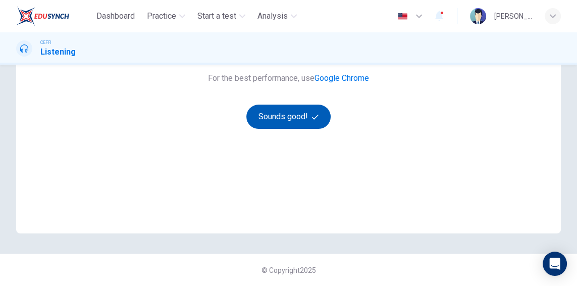
click at [301, 115] on button "Sounds good!" at bounding box center [288, 116] width 85 height 24
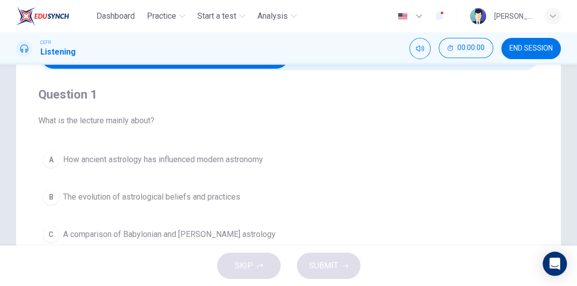
scroll to position [41, 0]
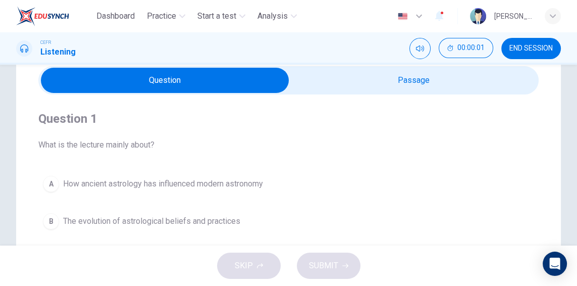
click at [431, 75] on input "checkbox" at bounding box center [165, 80] width 750 height 25
checkbox input "true"
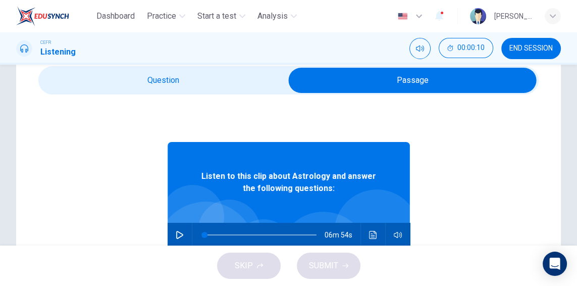
click at [177, 237] on icon "button" at bounding box center [180, 235] width 8 height 8
click at [372, 234] on icon "Click to see the audio transcription" at bounding box center [373, 235] width 8 height 8
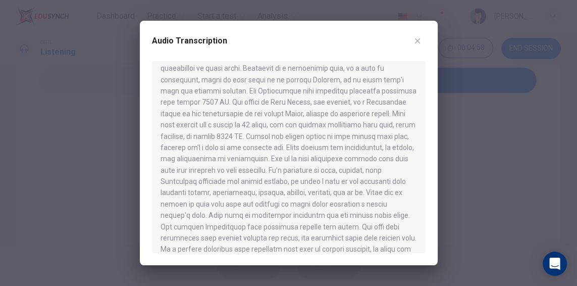
scroll to position [330, 0]
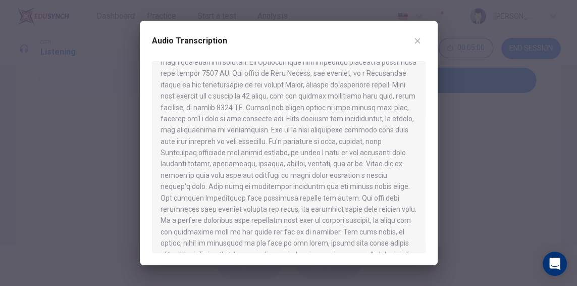
click at [420, 42] on icon "button" at bounding box center [417, 41] width 8 height 8
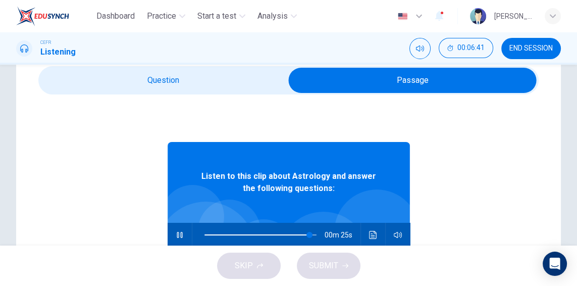
type input "94"
click at [187, 70] on input "checkbox" at bounding box center [412, 80] width 750 height 25
checkbox input "false"
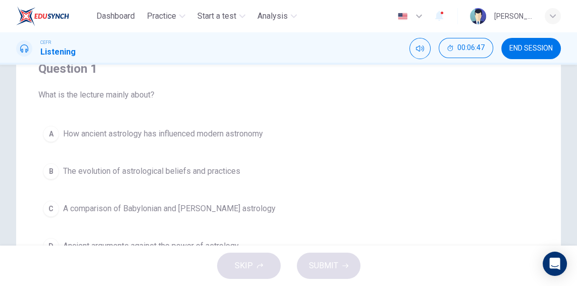
scroll to position [105, 0]
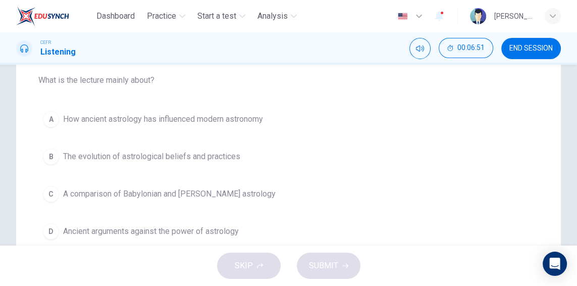
click at [179, 156] on span "The evolution of astrological beliefs and practices" at bounding box center [151, 156] width 177 height 12
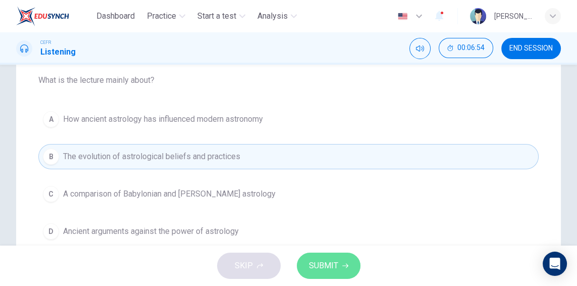
click at [340, 266] on button "SUBMIT" at bounding box center [329, 265] width 64 height 26
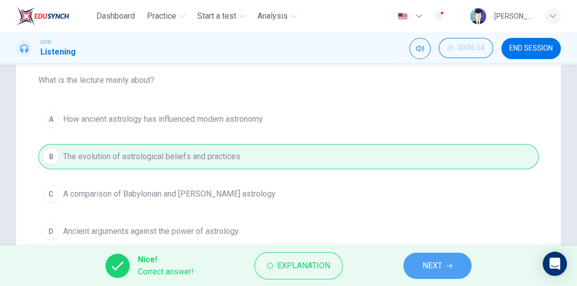
click at [414, 265] on button "NEXT" at bounding box center [437, 265] width 68 height 26
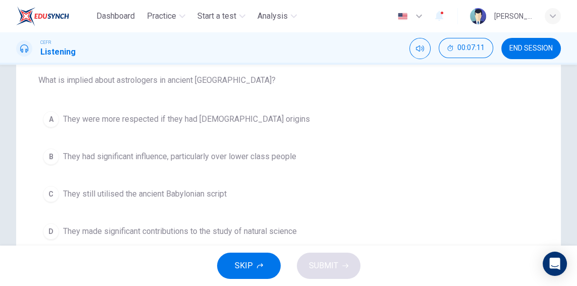
click at [203, 157] on span "They had significant influence, particularly over lower class people" at bounding box center [179, 156] width 233 height 12
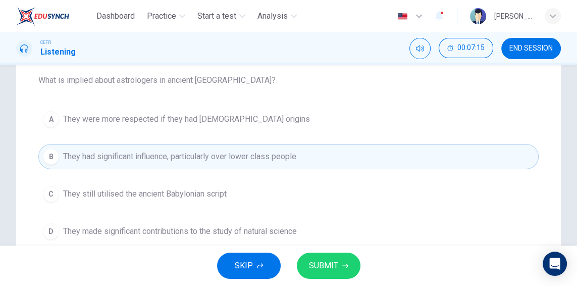
click at [348, 266] on button "SUBMIT" at bounding box center [329, 265] width 64 height 26
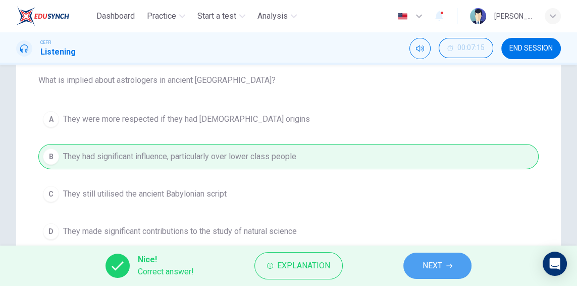
click at [417, 268] on button "NEXT" at bounding box center [437, 265] width 68 height 26
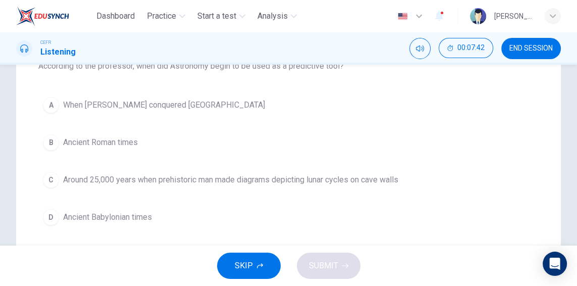
scroll to position [138, 0]
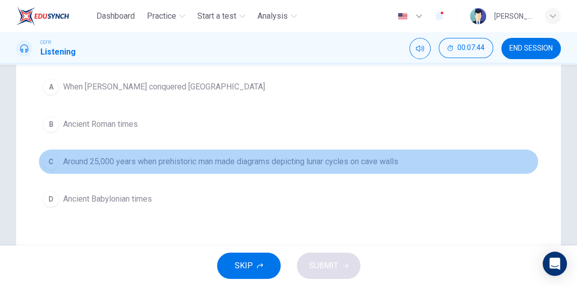
click at [181, 158] on span "Around 25,000 years when prehistoric man made diagrams depicting lunar cycles o…" at bounding box center [230, 161] width 335 height 12
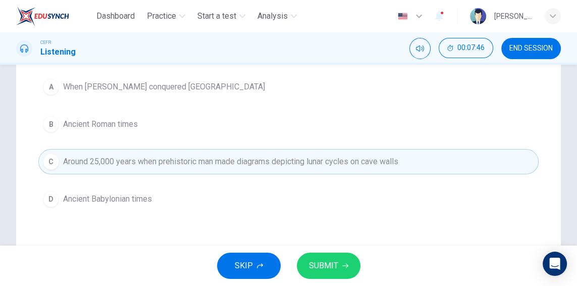
click at [311, 273] on button "SUBMIT" at bounding box center [329, 265] width 64 height 26
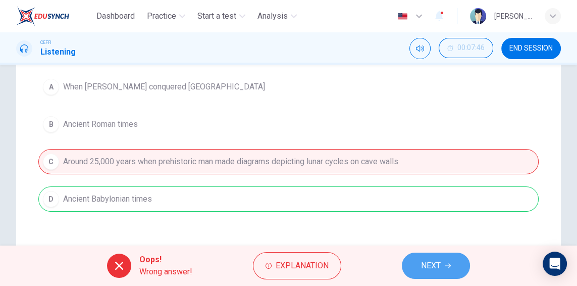
click at [441, 267] on span "NEXT" at bounding box center [431, 265] width 20 height 14
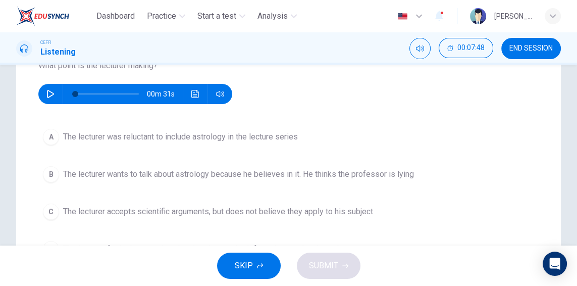
scroll to position [105, 0]
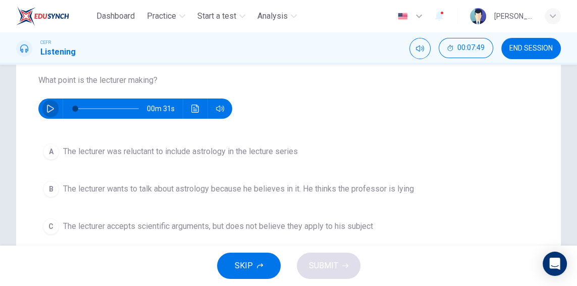
click at [55, 107] on button "button" at bounding box center [50, 108] width 16 height 20
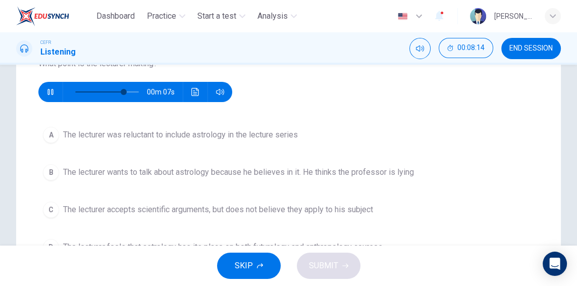
scroll to position [138, 0]
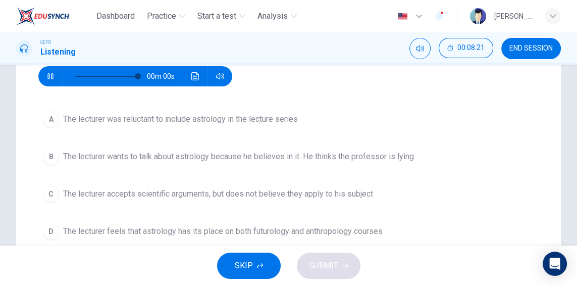
type input "0"
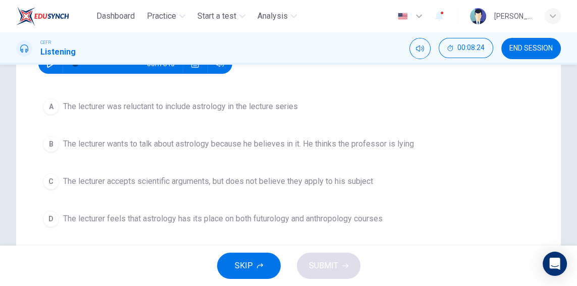
scroll to position [170, 0]
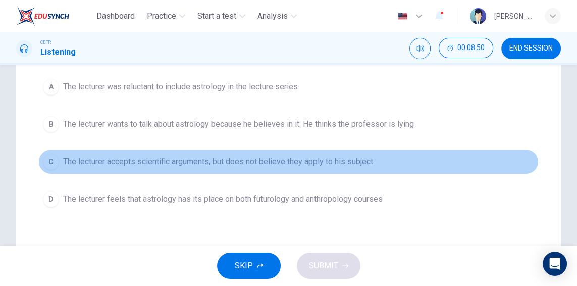
click at [196, 164] on span "The lecturer accepts scientific arguments, but does not believe they apply to h…" at bounding box center [218, 161] width 310 height 12
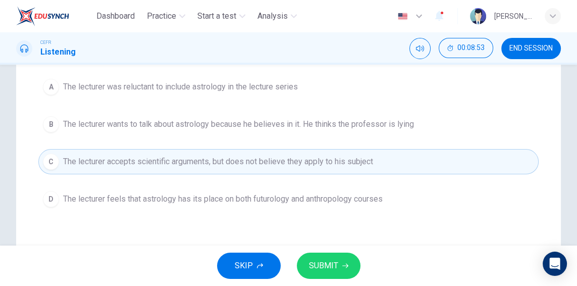
click at [342, 266] on icon "button" at bounding box center [345, 265] width 6 height 6
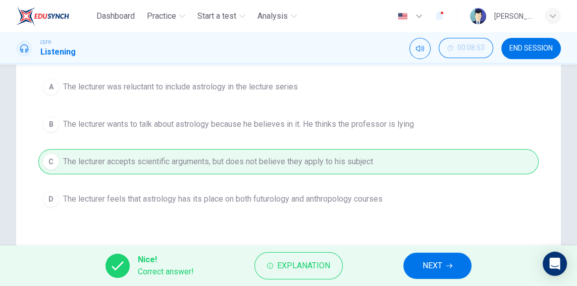
click at [423, 267] on span "NEXT" at bounding box center [432, 265] width 20 height 14
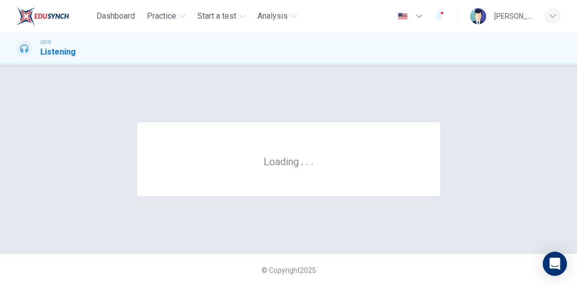
scroll to position [0, 0]
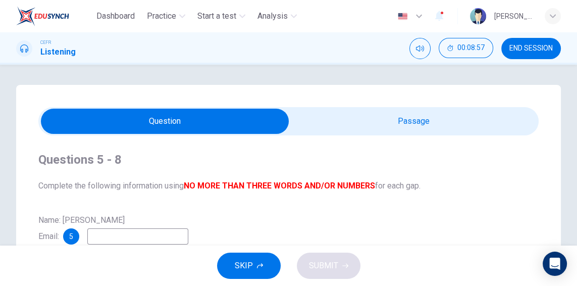
click at [528, 46] on span "END SESSION" at bounding box center [530, 48] width 43 height 8
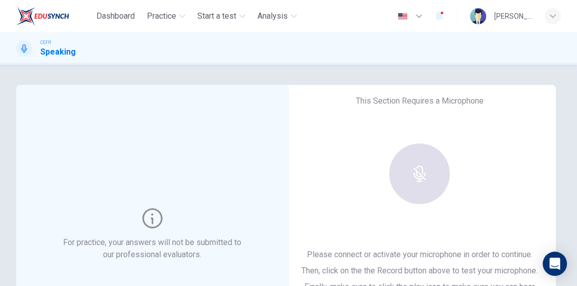
click at [275, 173] on div "For practice, your answers will not be submitted to our professional evaluators." at bounding box center [152, 234] width 273 height 299
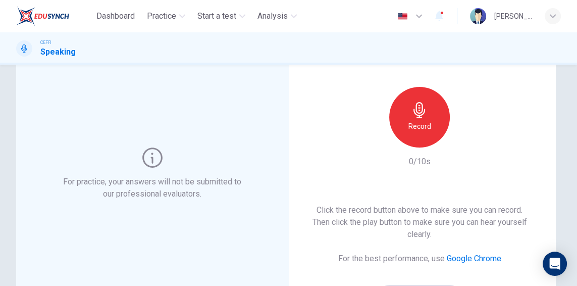
scroll to position [65, 0]
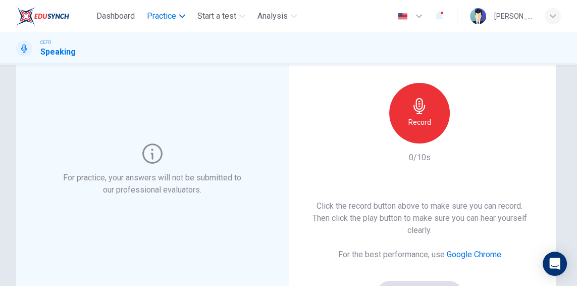
click at [161, 15] on span "Practice" at bounding box center [161, 16] width 29 height 12
click at [118, 13] on span "Dashboard" at bounding box center [115, 16] width 38 height 12
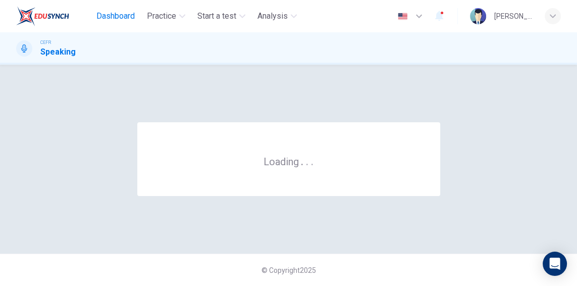
scroll to position [0, 0]
